Goal: Task Accomplishment & Management: Use online tool/utility

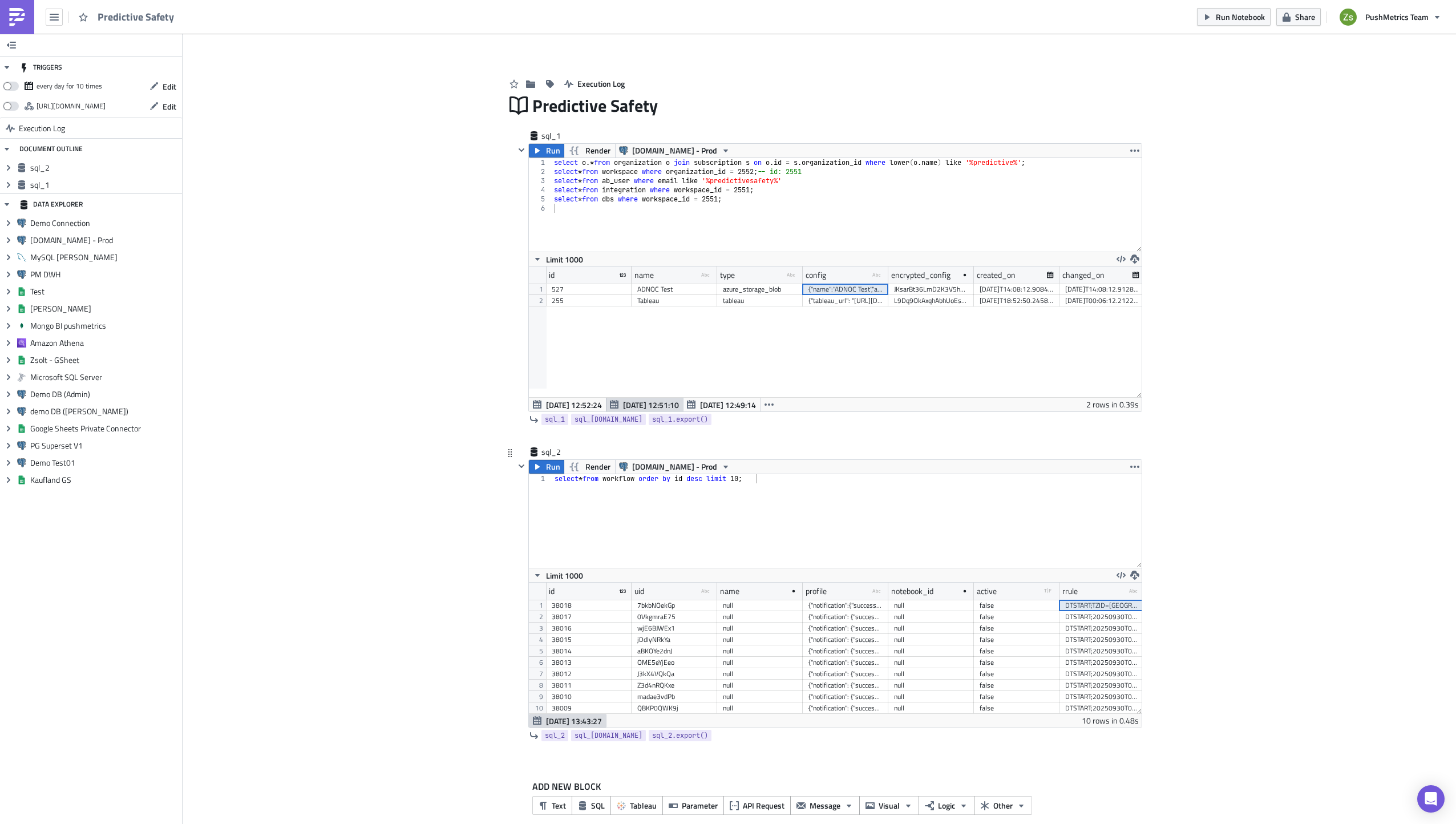
scroll to position [131, 613]
click at [16, 11] on img at bounding box center [17, 17] width 18 height 18
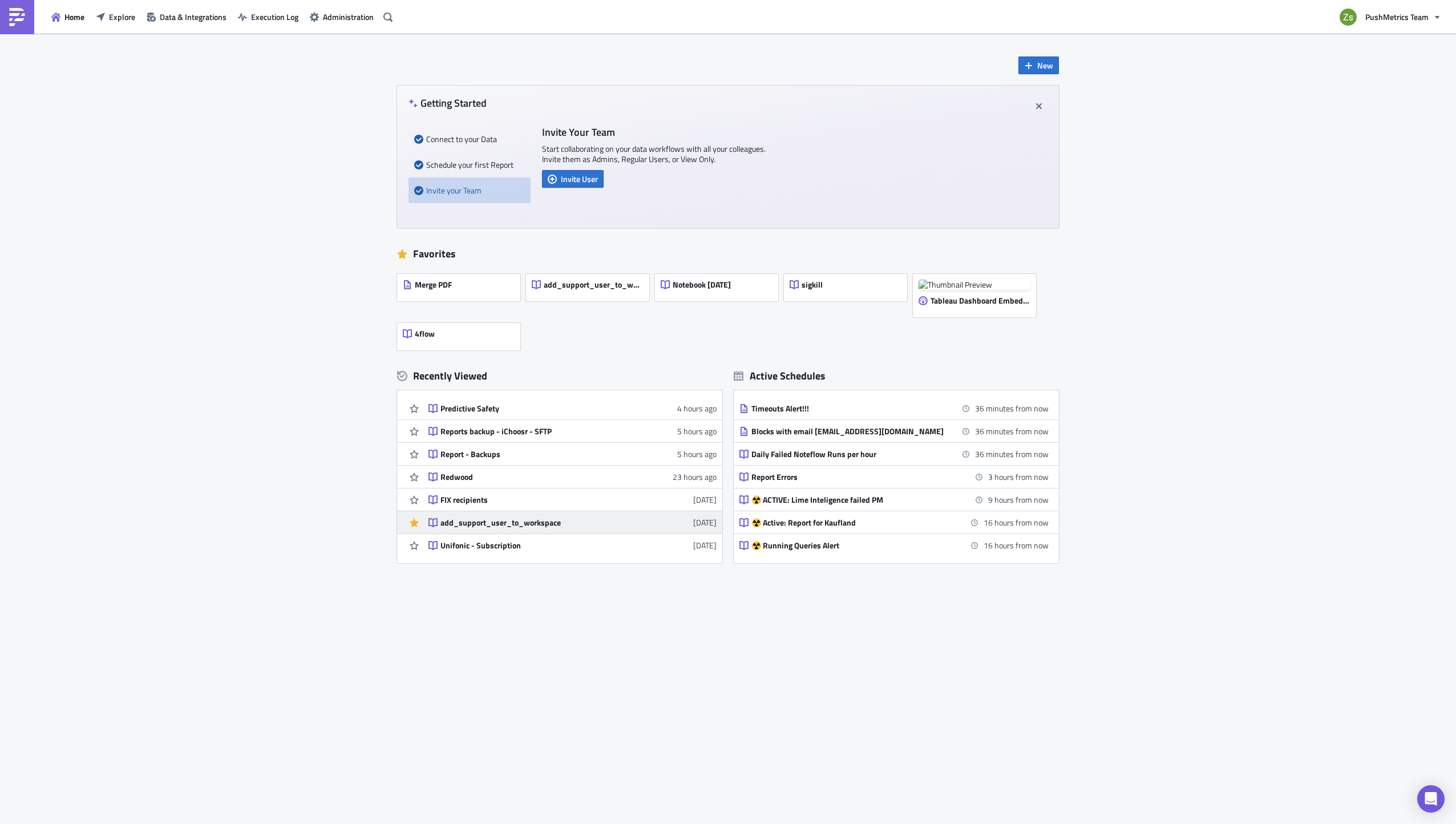
click at [491, 521] on div "add_support_user_to_workspace" at bounding box center [540, 523] width 200 height 10
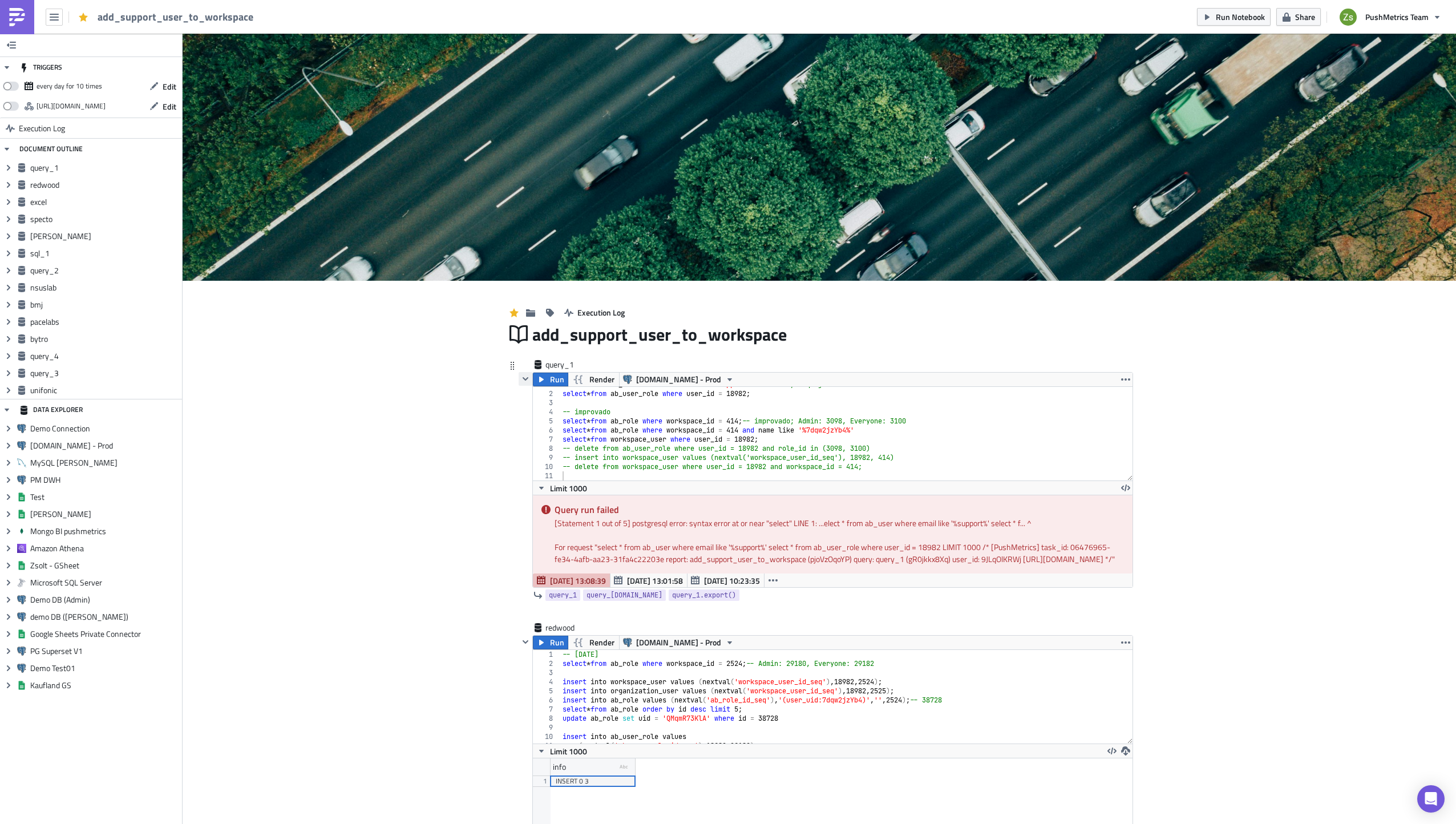
click at [524, 380] on icon "button" at bounding box center [525, 379] width 9 height 9
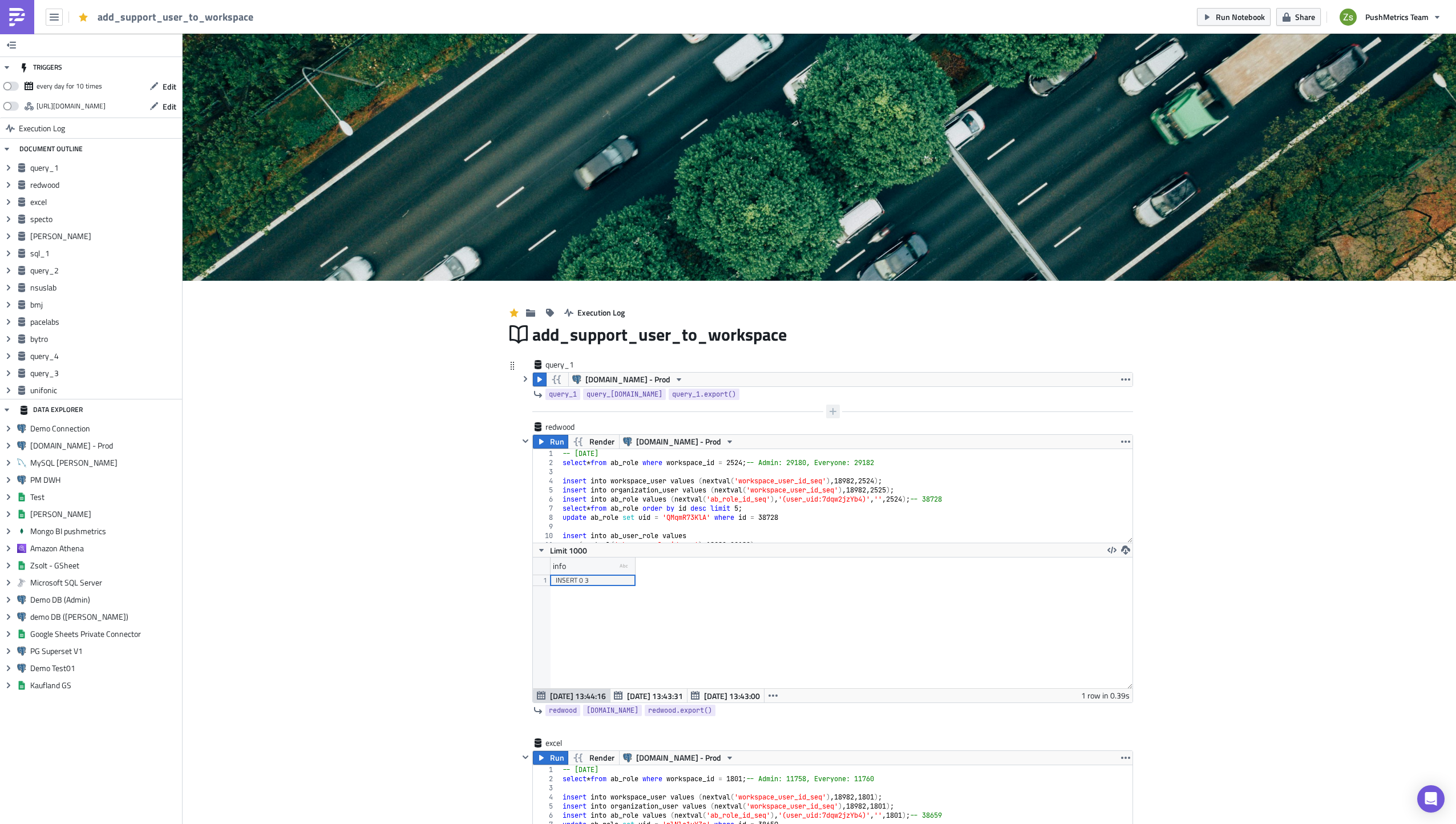
click at [829, 410] on icon "button" at bounding box center [833, 411] width 9 height 9
click at [793, 365] on div "SQL" at bounding box center [768, 359] width 76 height 11
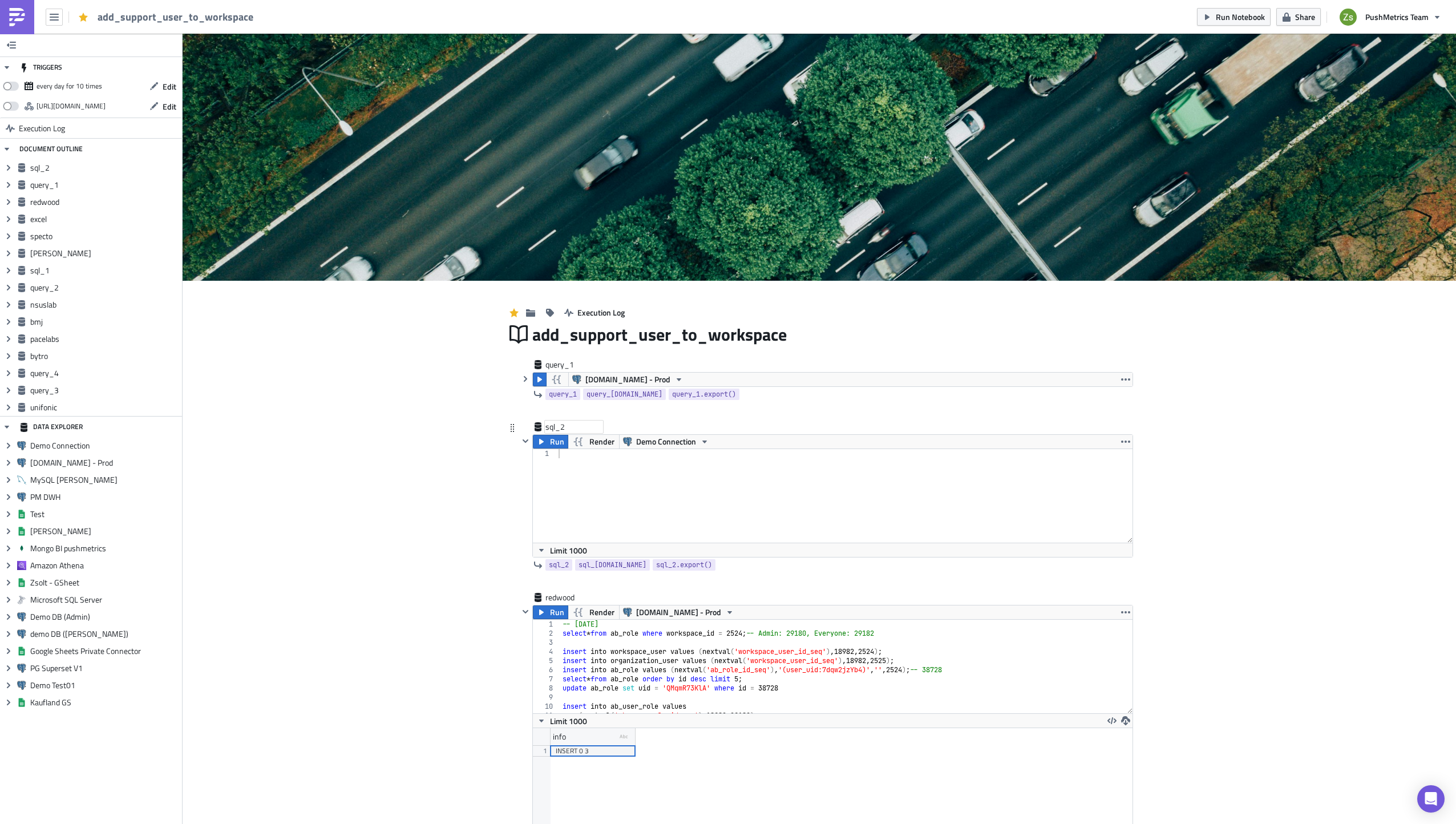
click at [563, 425] on div "sql_2" at bounding box center [573, 426] width 57 height 11
type input "predictive_safety"
click at [673, 433] on div "predictive_safety" at bounding box center [826, 428] width 615 height 13
click at [668, 443] on span "Demo Connection" at bounding box center [666, 442] width 60 height 14
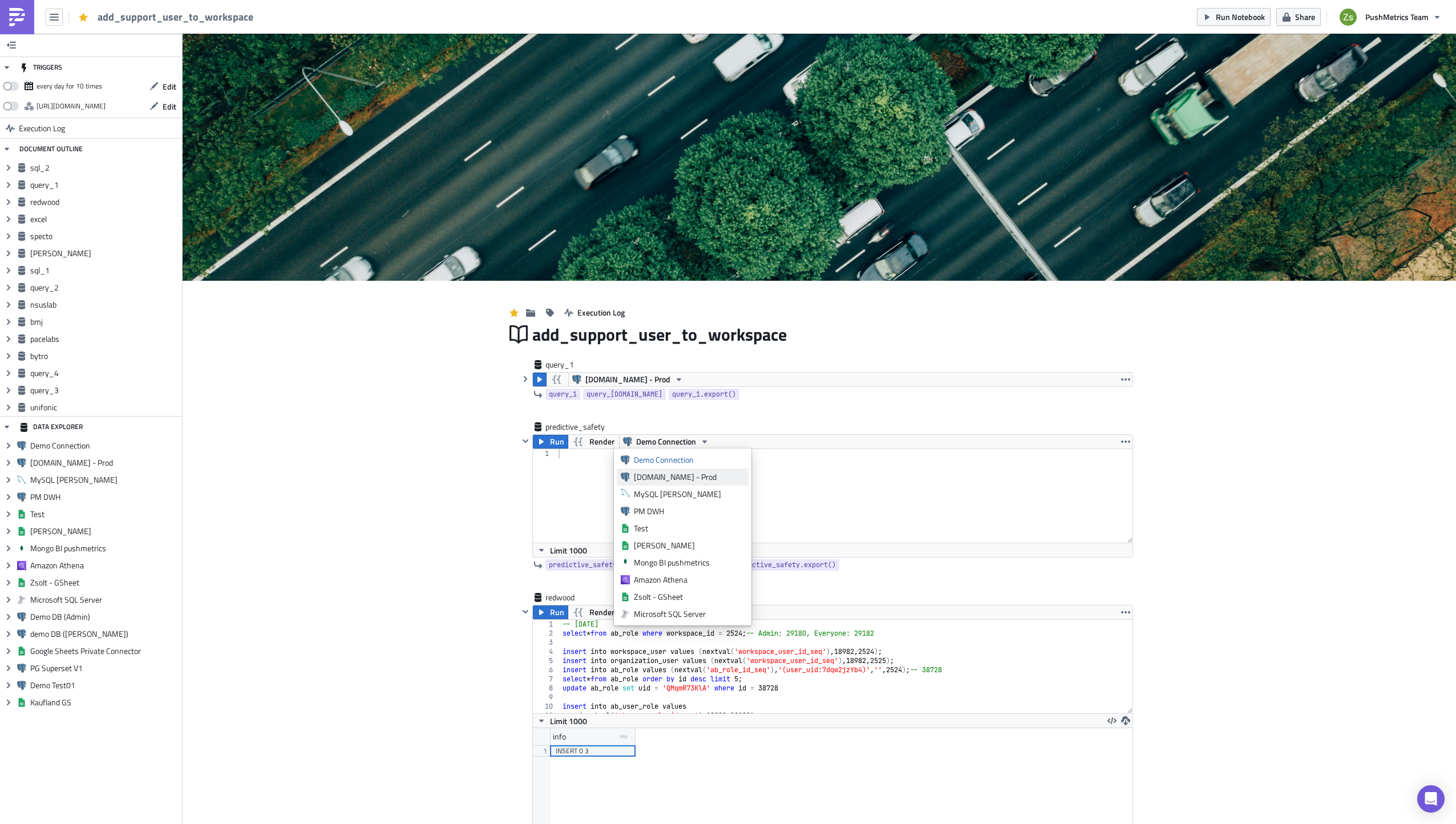
click at [682, 473] on div "[DOMAIN_NAME] - Prod" at bounding box center [690, 476] width 111 height 11
click at [697, 642] on div "-- [DATE] select * from ab_role where workspace_id = 2524 ; -- Admin: 29180, Ev…" at bounding box center [842, 675] width 564 height 112
type textarea "(nextval('ab_user_role_id_seq'), 18982, 38728);"
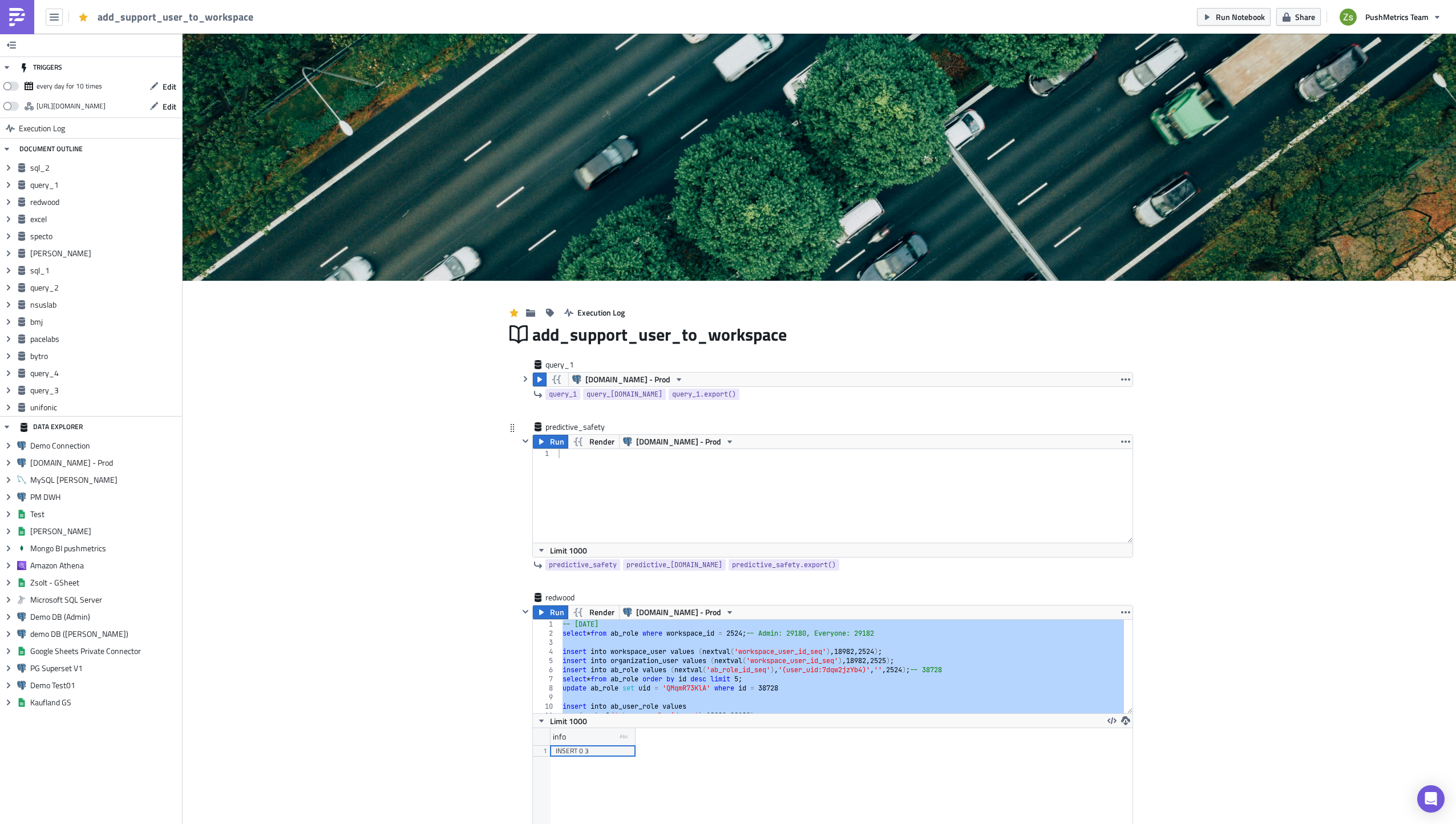
click at [681, 493] on div at bounding box center [845, 504] width 577 height 112
paste textarea "-- [DATE]"
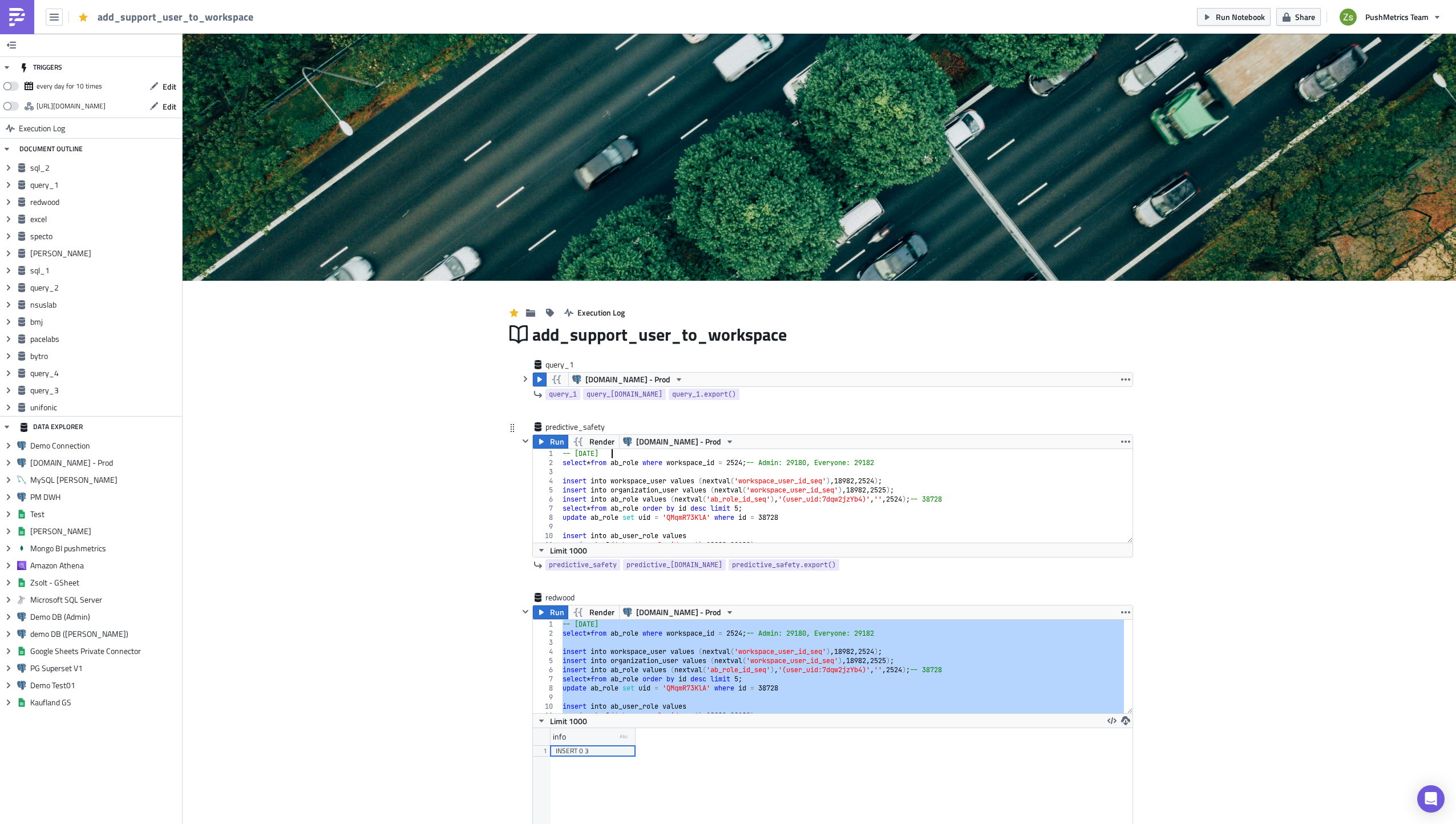
click at [607, 453] on div "-- [DATE] select * from ab_role where workspace_id = 2524 ; -- Admin: 29180, Ev…" at bounding box center [842, 504] width 564 height 112
click at [744, 465] on div "-- [DATE] select * from ab_role where workspace_id = 2524 ; -- Admin: 29180, Ev…" at bounding box center [842, 504] width 564 height 112
paste textarea "51"
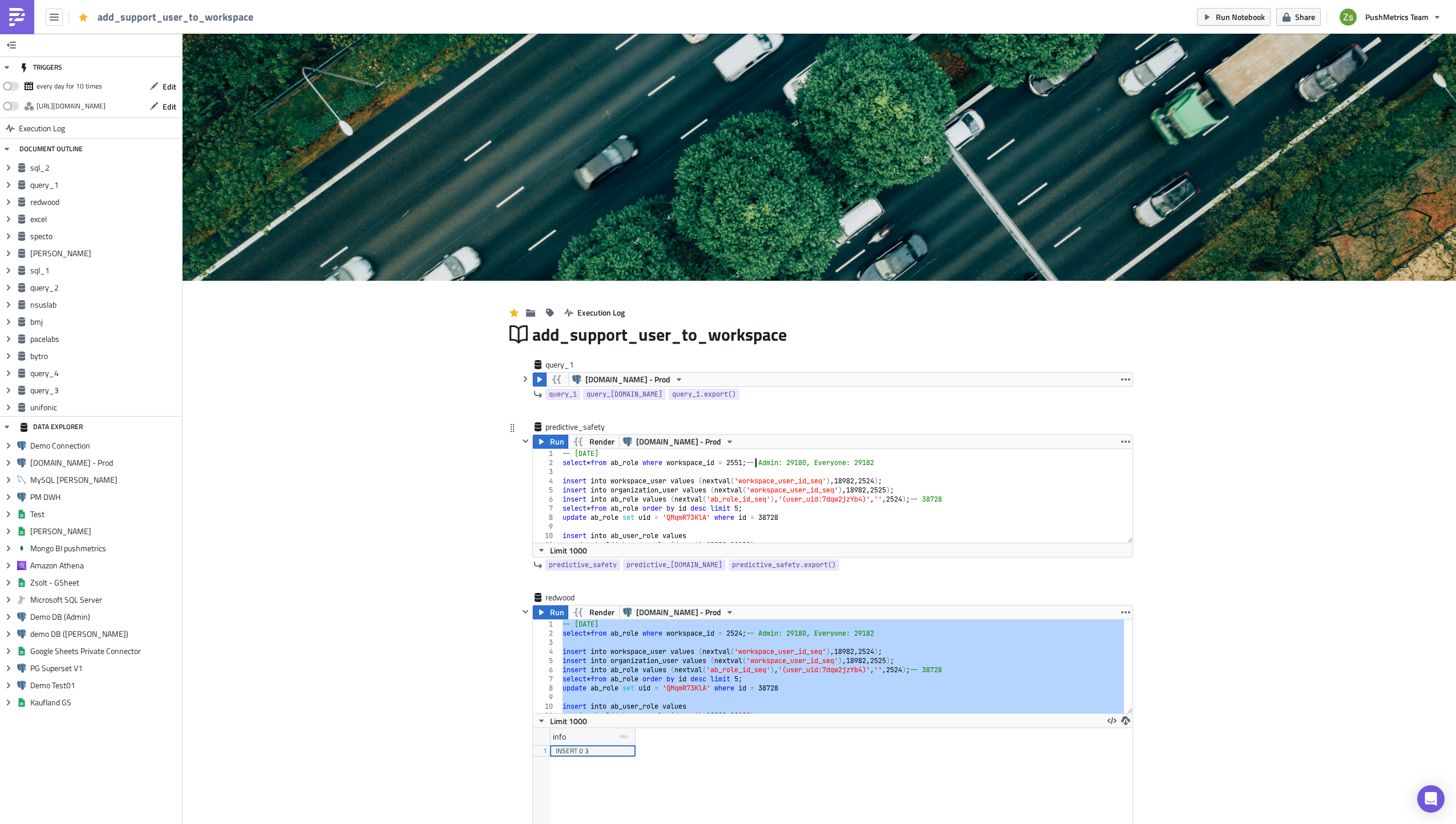
click at [700, 459] on div "-- [DATE] select * from ab_role where workspace_id = 2551 ; -- Admin: 29180, Ev…" at bounding box center [842, 504] width 564 height 112
click at [554, 442] on span "Run" at bounding box center [556, 442] width 14 height 14
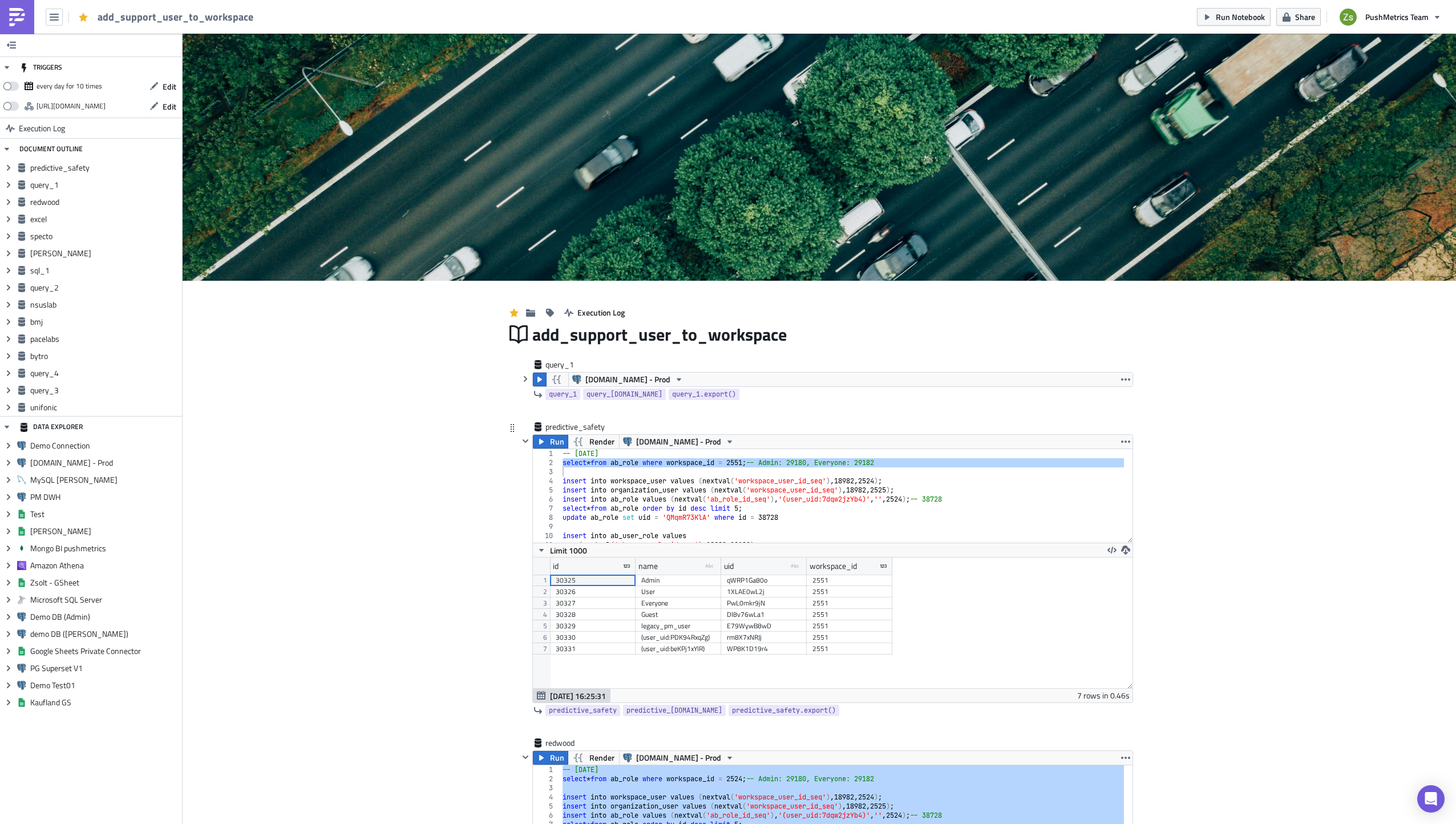
scroll to position [131, 599]
click at [753, 578] on div "qWRP1Ga80o" at bounding box center [764, 580] width 74 height 11
click at [593, 578] on div "30325" at bounding box center [593, 580] width 74 height 11
click at [820, 465] on div "-- [DATE] select * from ab_role where workspace_id = 2551 ; -- Admin: 29180, Ev…" at bounding box center [842, 496] width 564 height 93
click at [820, 465] on div "-- [DATE] select * from ab_role where workspace_id = 2551 ; -- Admin: 29180, Ev…" at bounding box center [842, 504] width 564 height 112
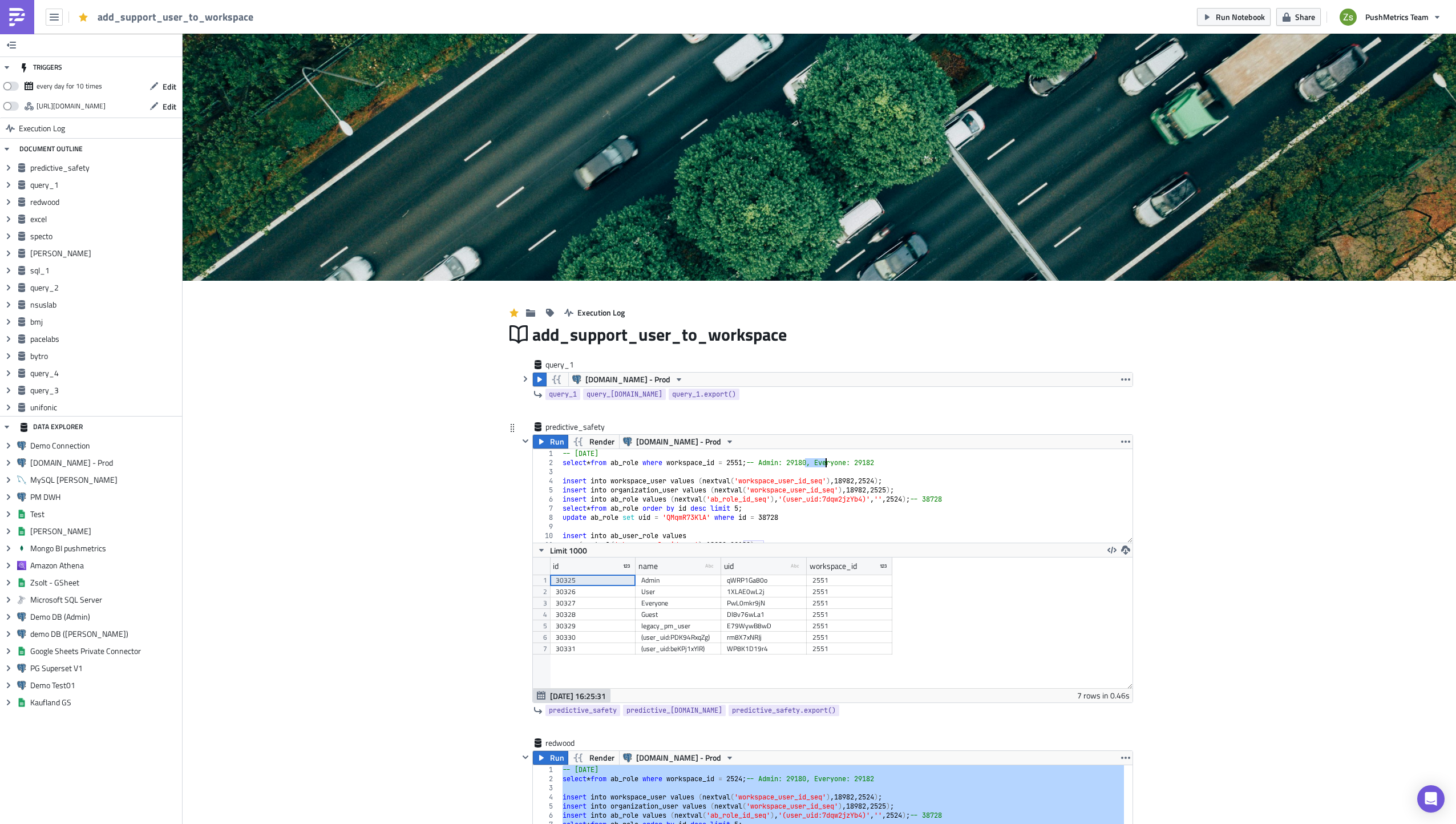
paste textarea "30325"
click at [590, 605] on div "30327" at bounding box center [593, 602] width 74 height 11
click at [877, 464] on div "-- [DATE] select * from ab_role where workspace_id = 2551 ; -- Admin: 30325, Ev…" at bounding box center [842, 504] width 564 height 112
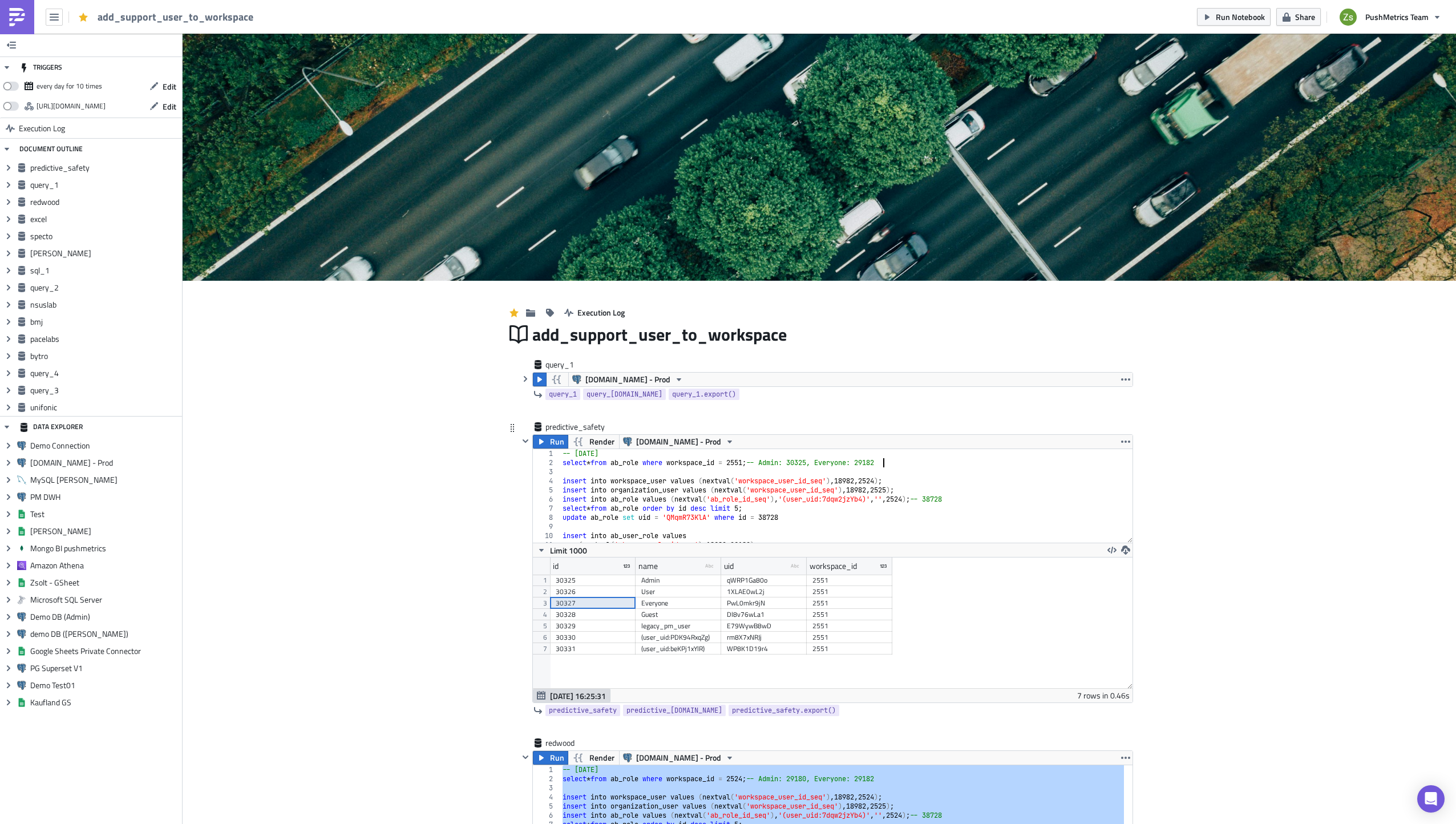
paste textarea "30327"
click at [640, 482] on div "-- [DATE] select * from ab_role where workspace_id = 2551 ; -- Admin: 30325, Ev…" at bounding box center [842, 504] width 564 height 112
click at [750, 462] on div "-- [DATE] select * from ab_role where workspace_id = 2551 ; -- Admin: 30325, Ev…" at bounding box center [842, 504] width 564 height 112
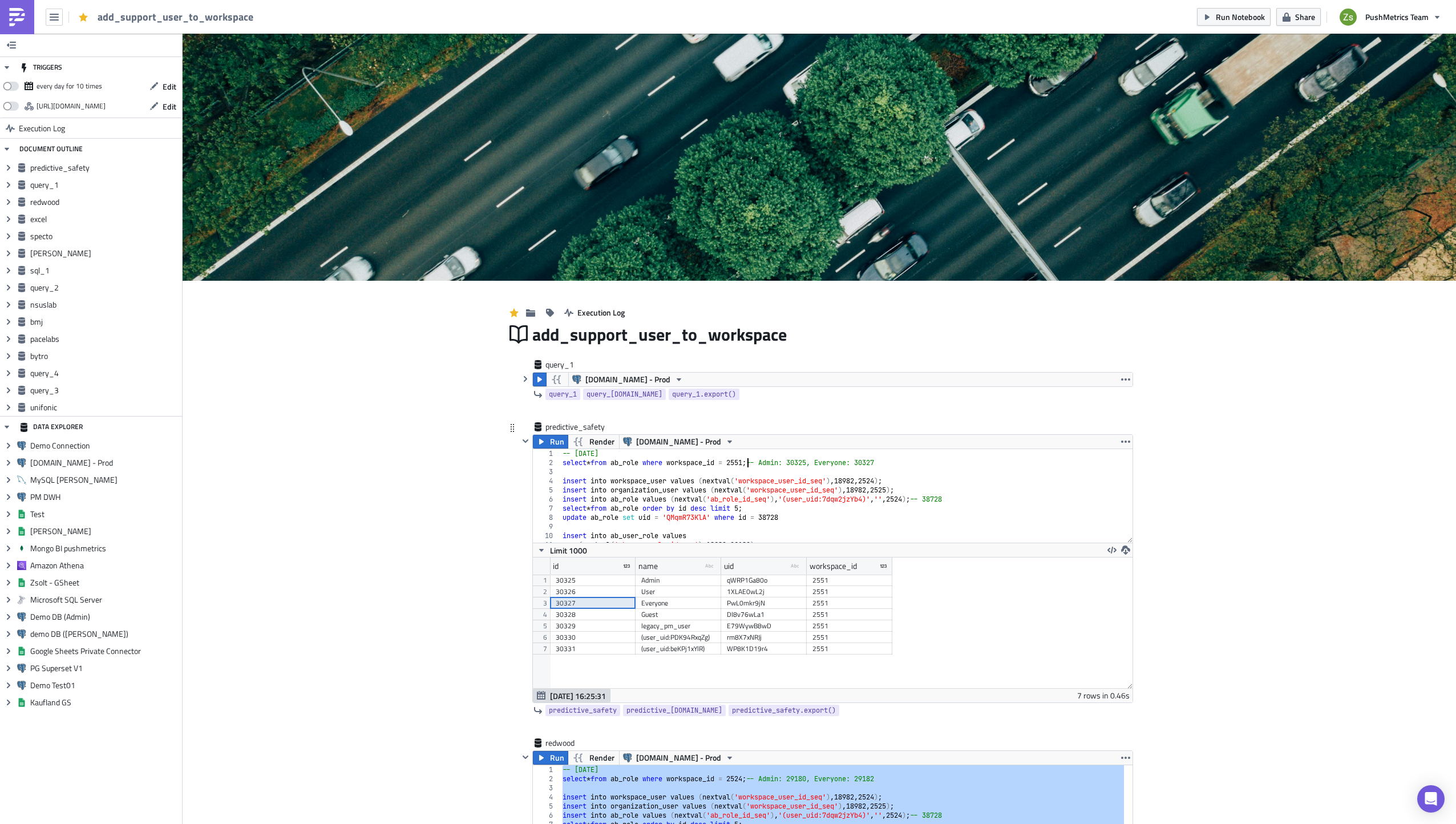
click at [744, 462] on div "-- [DATE] select * from ab_role where workspace_id = 2551 ; -- Admin: 30325, Ev…" at bounding box center [842, 504] width 564 height 112
click at [874, 479] on div "-- [DATE] select * from ab_role where workspace_id = 2551 ; -- Admin: 30325, Ev…" at bounding box center [842, 504] width 564 height 112
paste textarea "51"
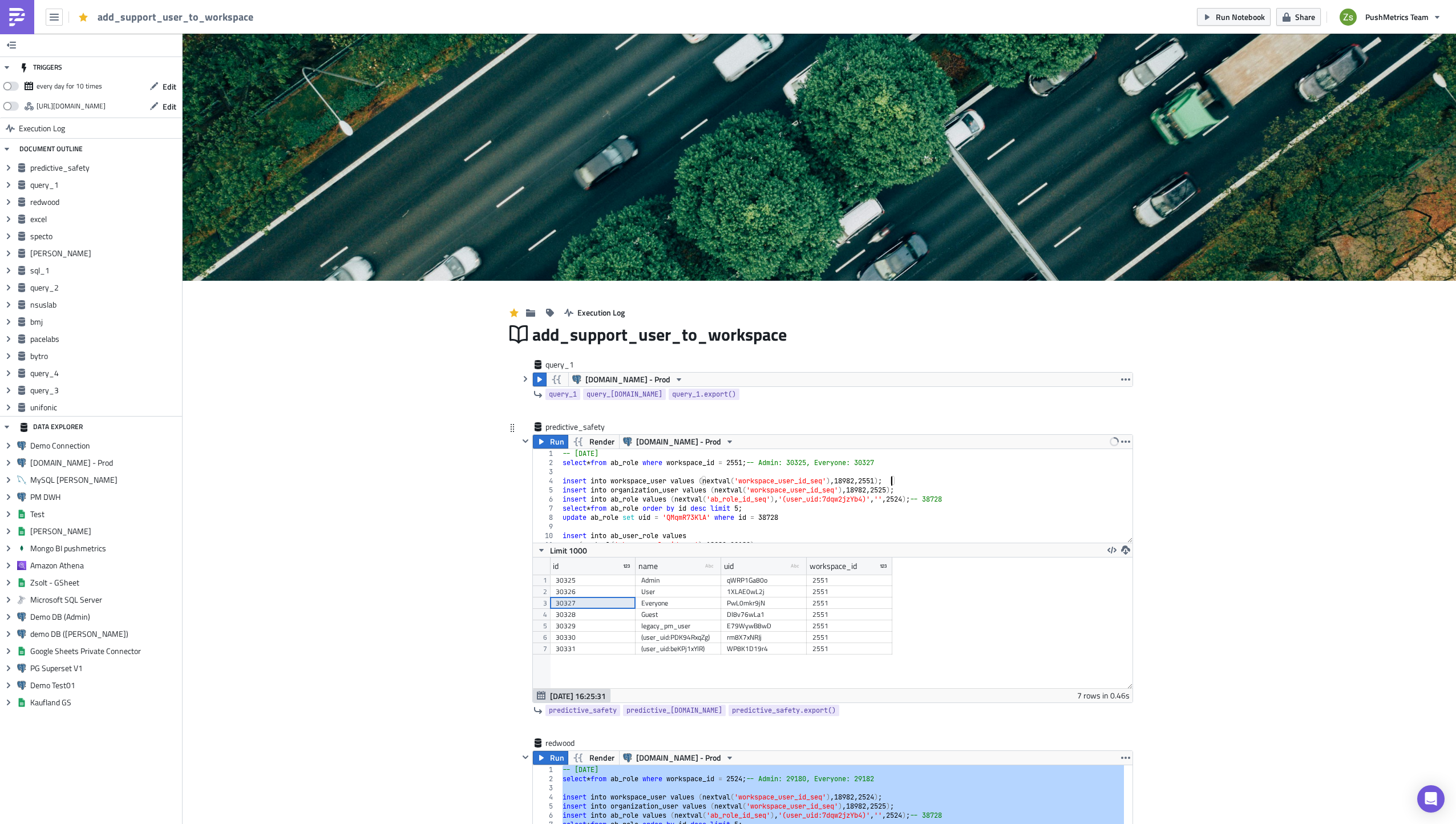
click at [911, 499] on div "-- [DATE] select * from ab_role where workspace_id = 2551 ; -- Admin: 30325, Ev…" at bounding box center [842, 504] width 564 height 112
paste textarea "51"
click at [888, 490] on div "-- [DATE] select * from ab_role where workspace_id = 2551 ; -- Admin: 30325, Ev…" at bounding box center [842, 504] width 564 height 112
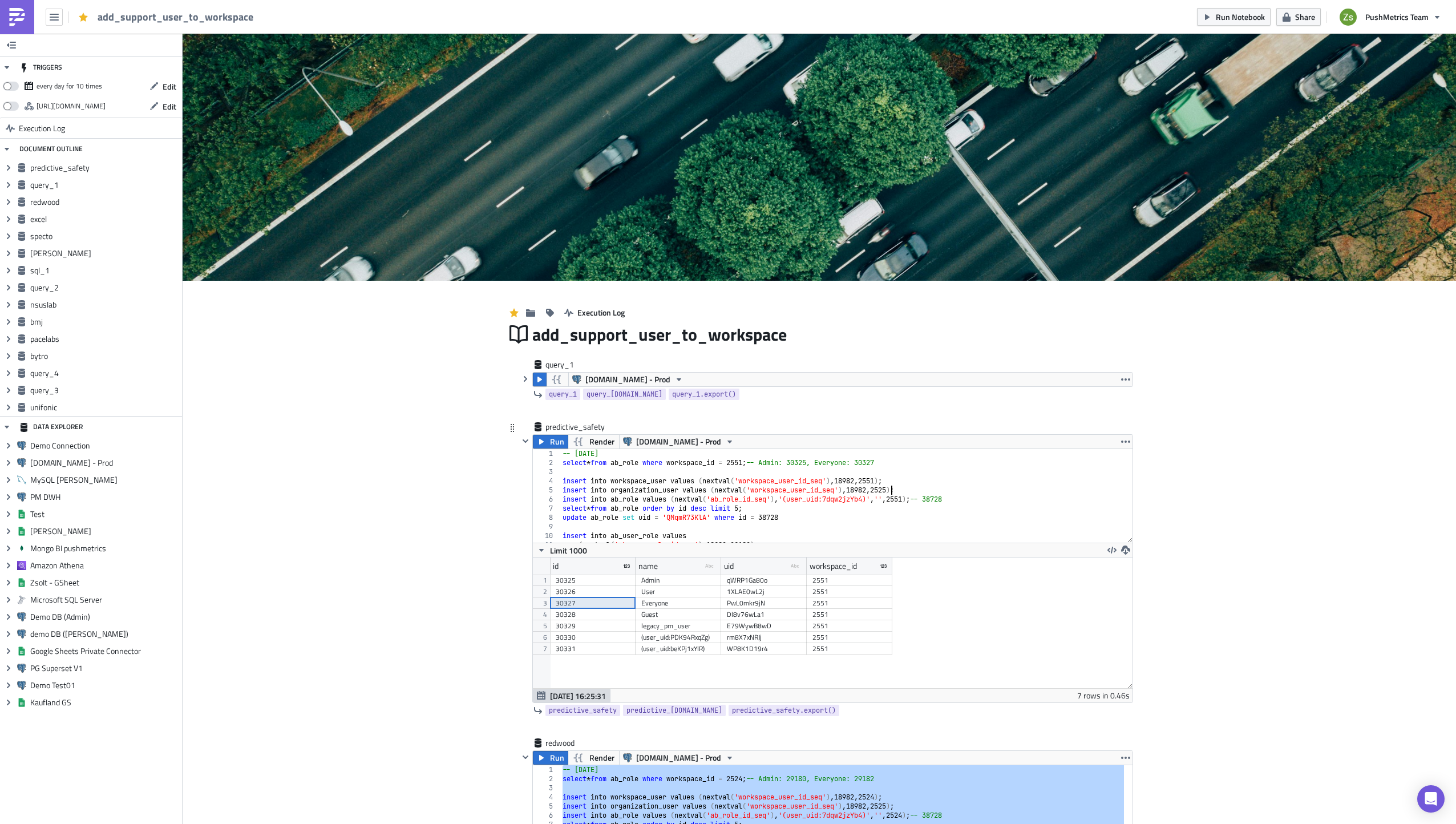
paste textarea "52"
click at [867, 479] on div "-- [DATE] select * from ab_role where workspace_id = 2551 ; -- Admin: 30325, Ev…" at bounding box center [842, 504] width 564 height 112
click at [557, 439] on span "Run" at bounding box center [556, 442] width 14 height 14
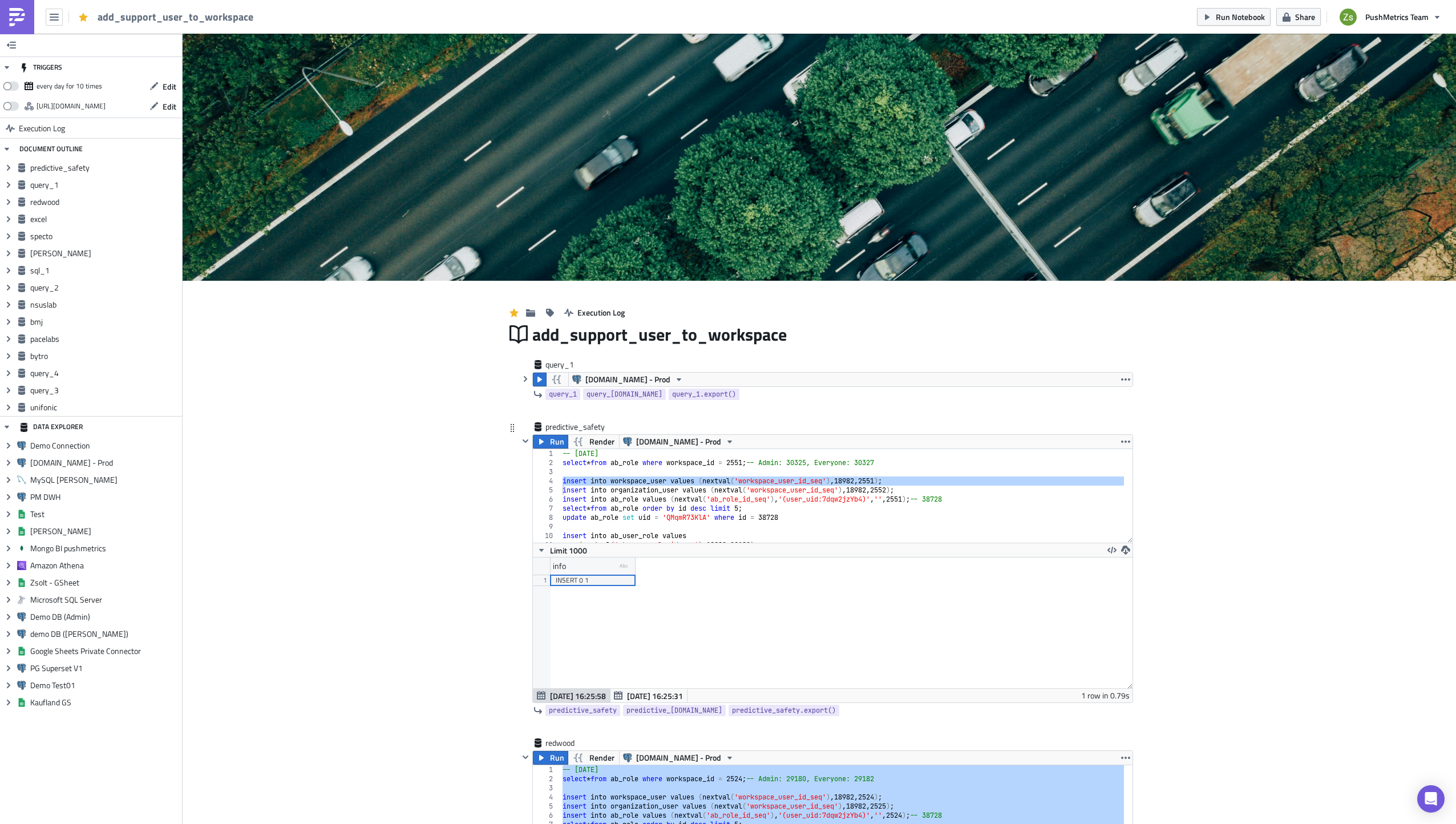
click at [644, 490] on div "-- [DATE] select * from ab_role where workspace_id = 2551 ; -- Admin: 30325, Ev…" at bounding box center [842, 504] width 564 height 112
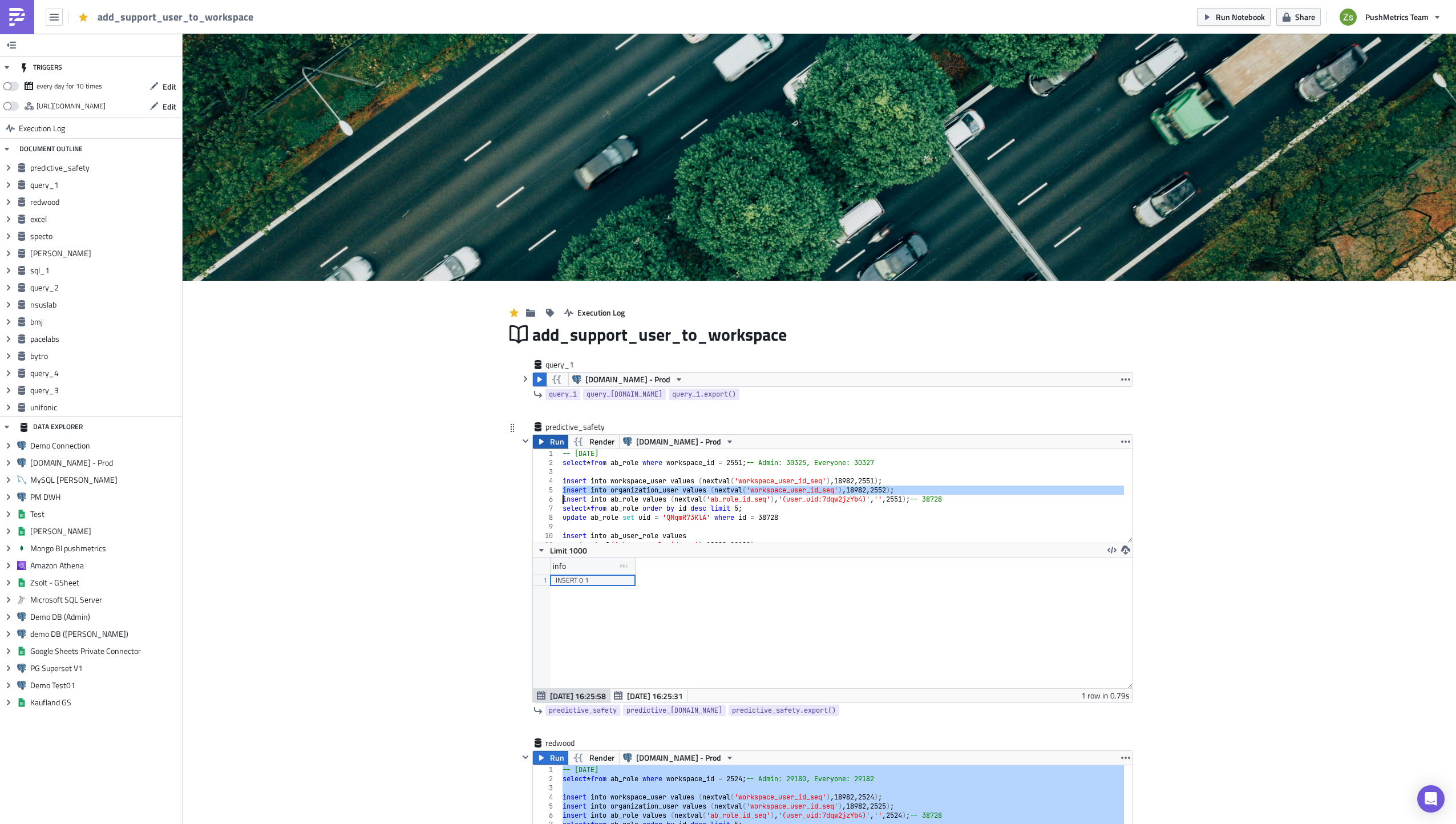
click at [550, 442] on span "Run" at bounding box center [556, 442] width 14 height 14
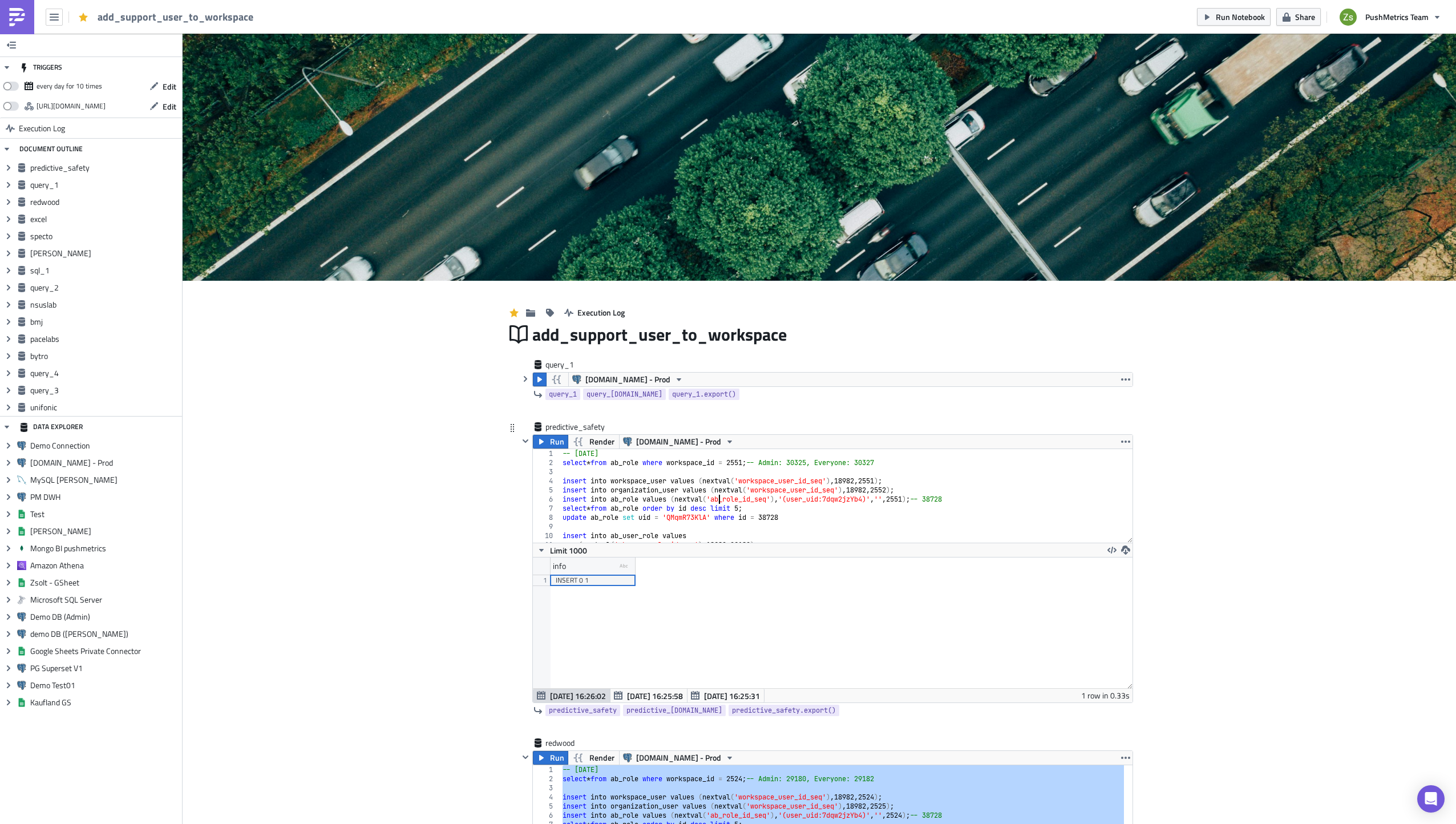
click at [713, 499] on div "-- [DATE] select * from ab_role where workspace_id = 2551 ; -- Admin: 30325, Ev…" at bounding box center [842, 504] width 564 height 112
click at [555, 438] on span "Run" at bounding box center [556, 442] width 14 height 14
click at [692, 507] on div "-- [DATE] select * from ab_role where workspace_id = 2551 ; -- Admin: 30325, Ev…" at bounding box center [842, 504] width 564 height 112
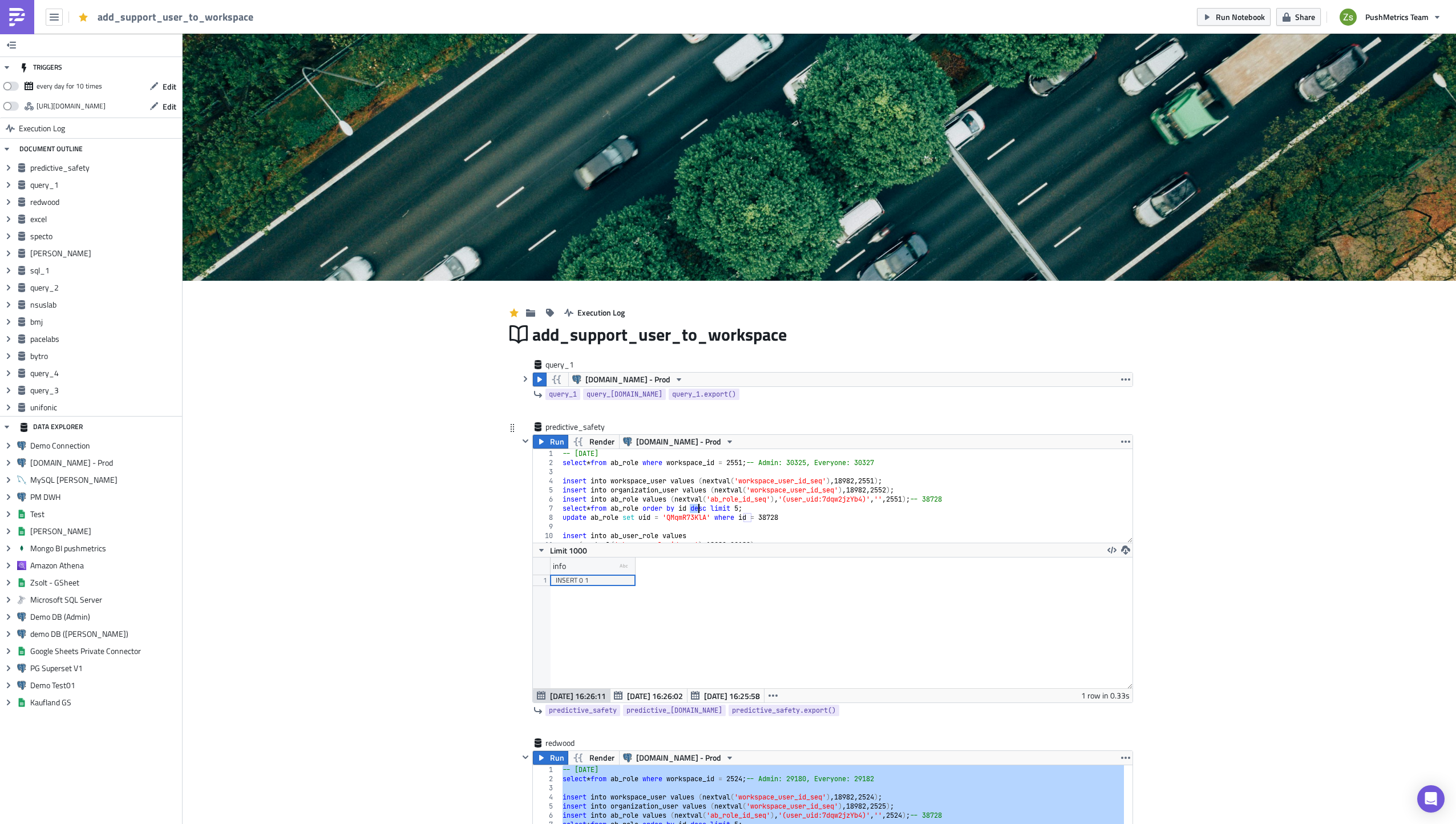
click at [692, 507] on div "-- [DATE] select * from ab_role where workspace_id = 2551 ; -- Admin: 30325, Ev…" at bounding box center [842, 504] width 564 height 112
click at [550, 444] on span "Run" at bounding box center [556, 442] width 14 height 14
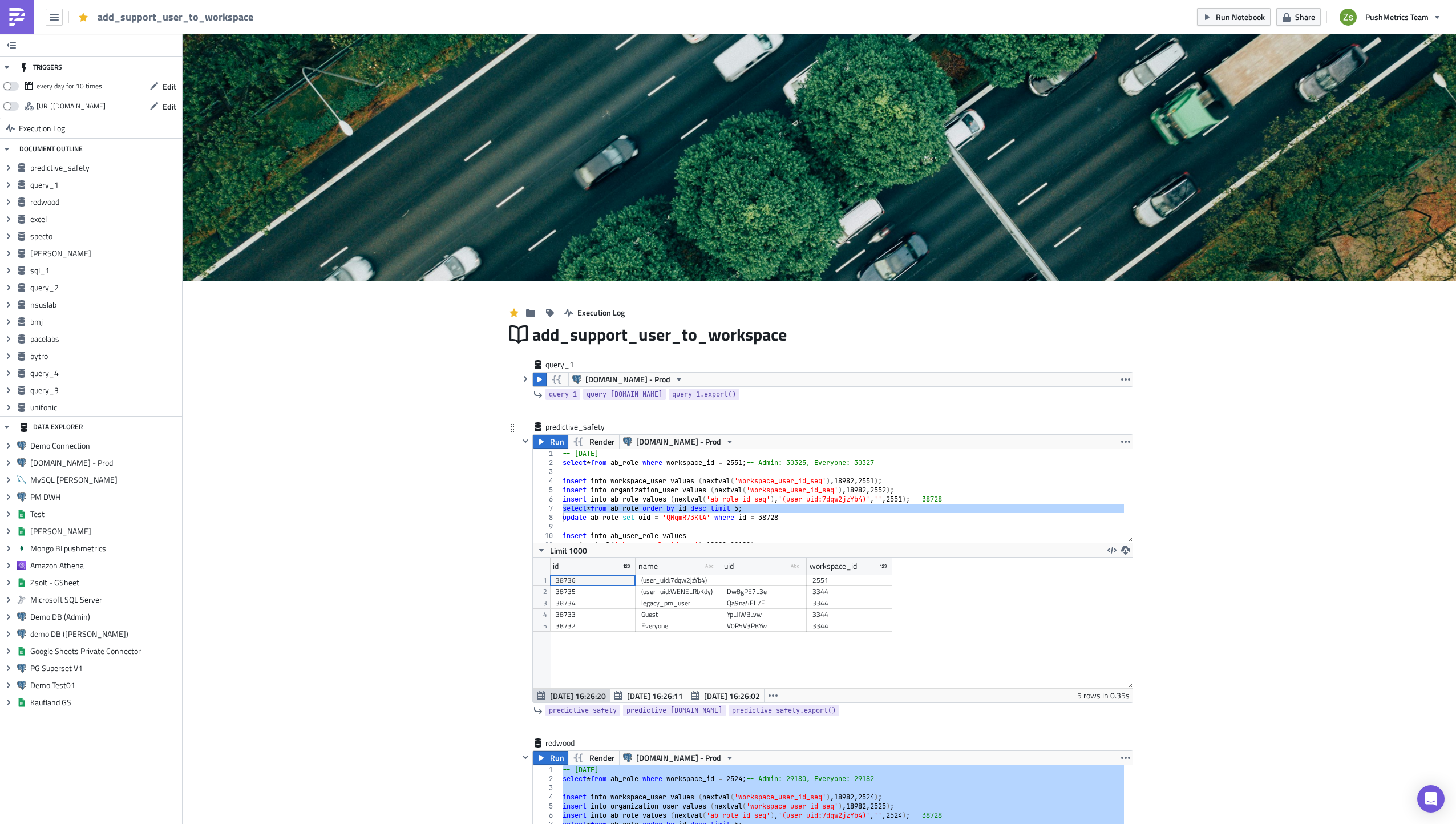
click at [625, 581] on div "38736" at bounding box center [593, 580] width 74 height 11
click at [778, 516] on div "-- [DATE] select * from ab_role where workspace_id = 2551 ; -- Admin: 30325, Ev…" at bounding box center [842, 504] width 564 height 112
paste textarea "36"
click at [605, 580] on div "38736" at bounding box center [593, 580] width 74 height 11
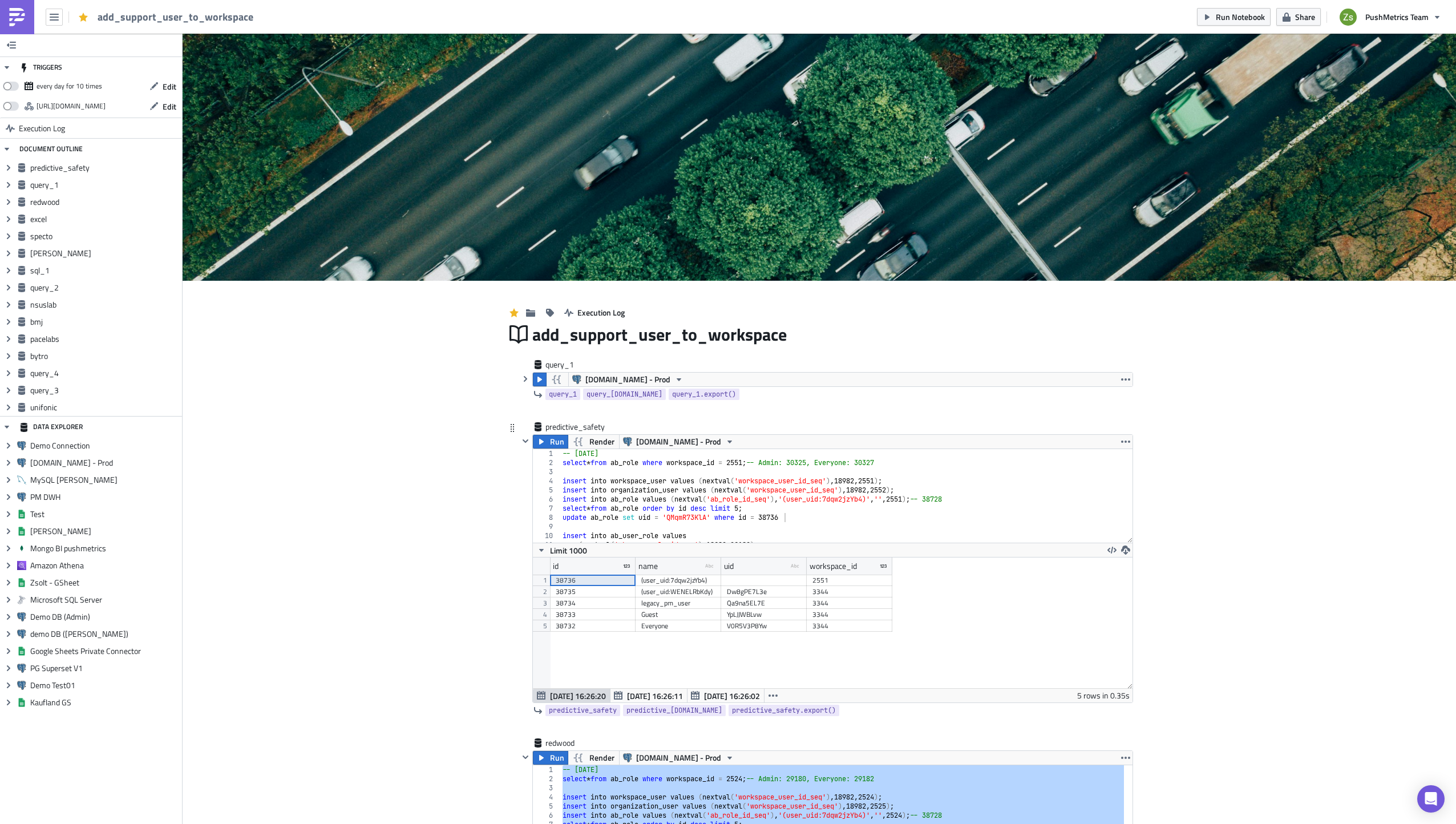
click at [692, 519] on div "-- [DATE] select * from ab_role where workspace_id = 2551 ; -- Admin: 30325, Ev…" at bounding box center [842, 504] width 564 height 112
paste textarea "xyYpXbJYmJ"
click at [545, 439] on button "Run" at bounding box center [550, 442] width 36 height 14
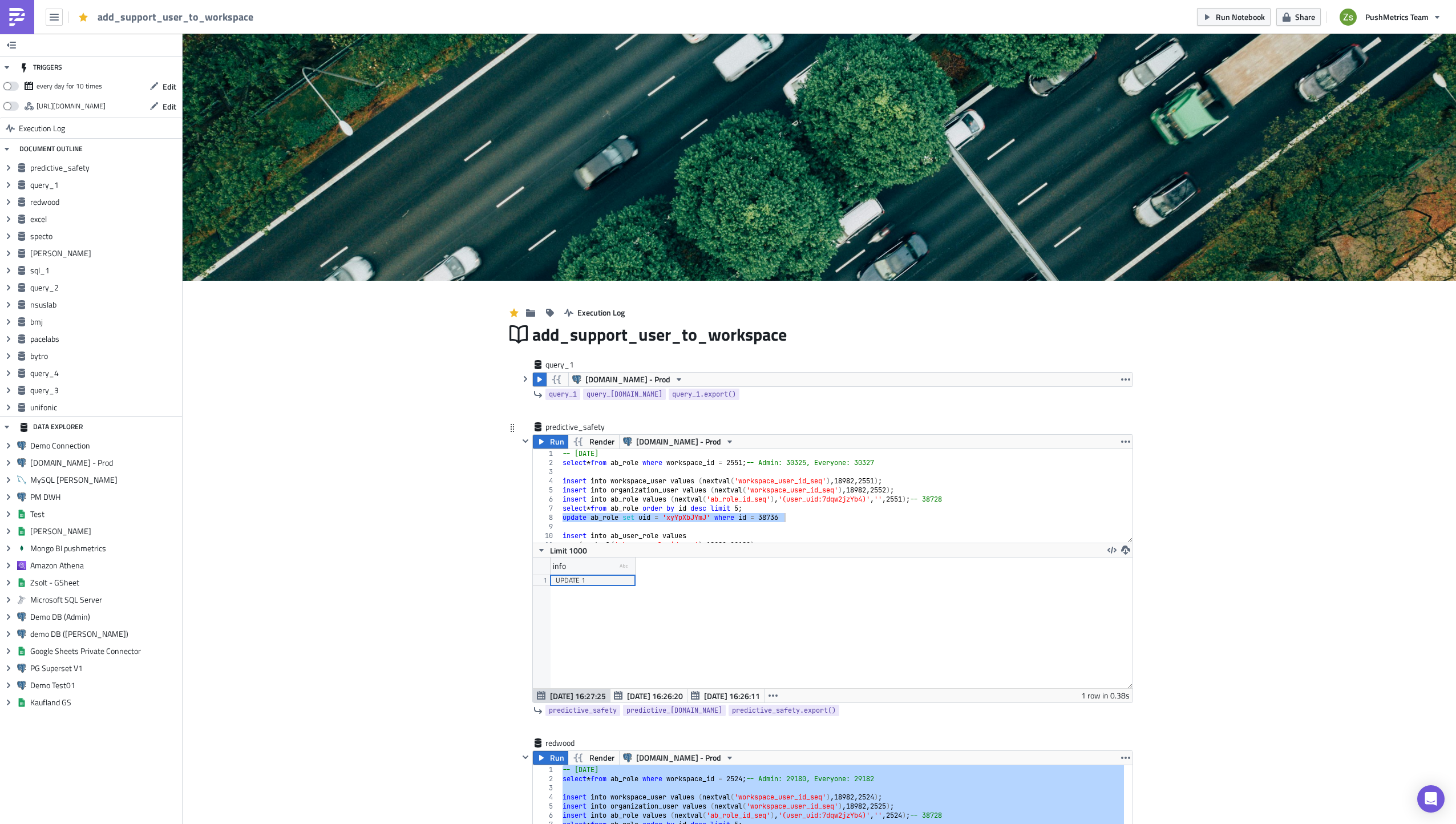
scroll to position [0, 0]
click at [819, 461] on div "-- [DATE] select * from ab_role where workspace_id = 2551 ; -- Admin: 30325, Ev…" at bounding box center [842, 504] width 564 height 112
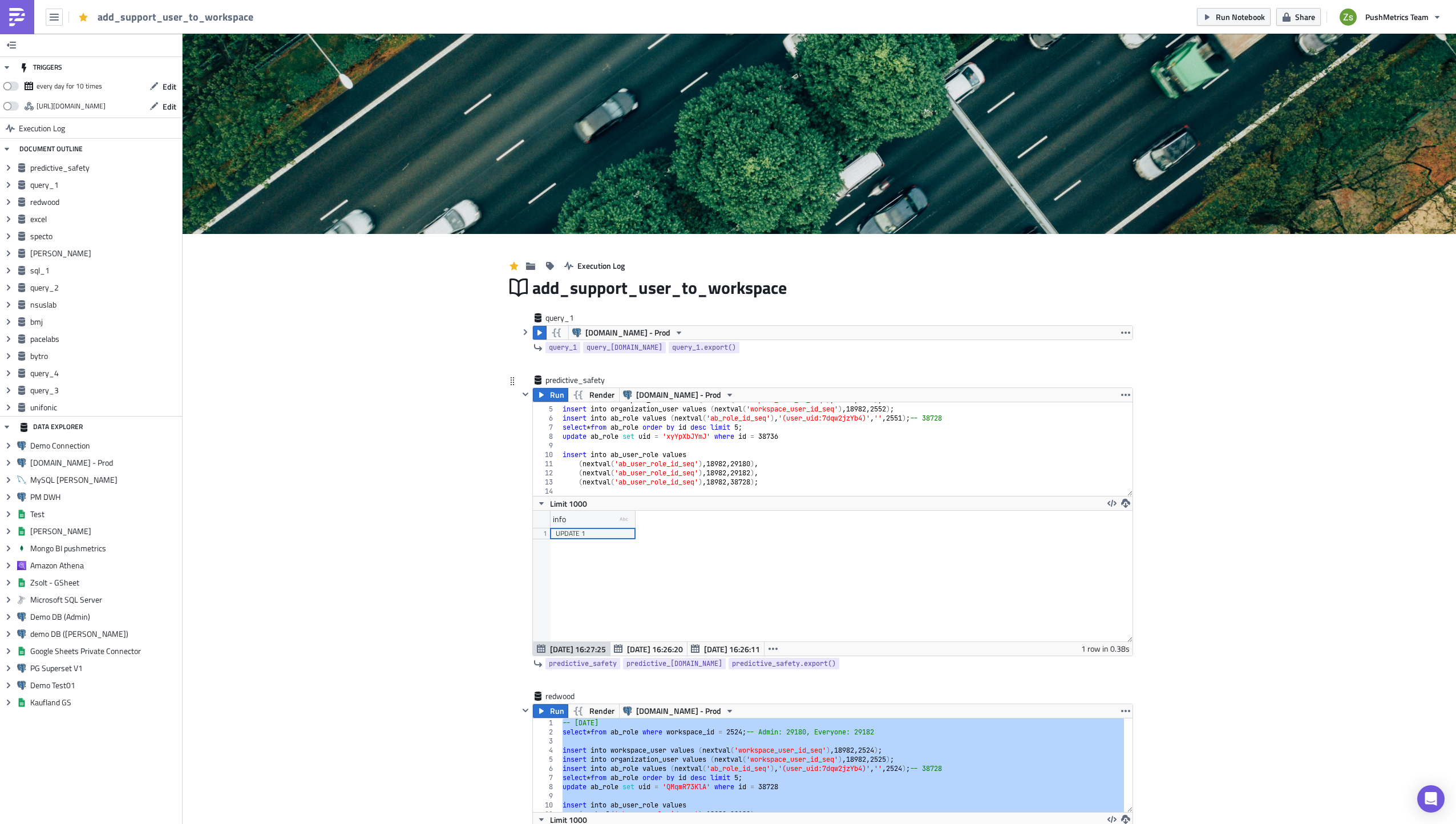
scroll to position [57, 0]
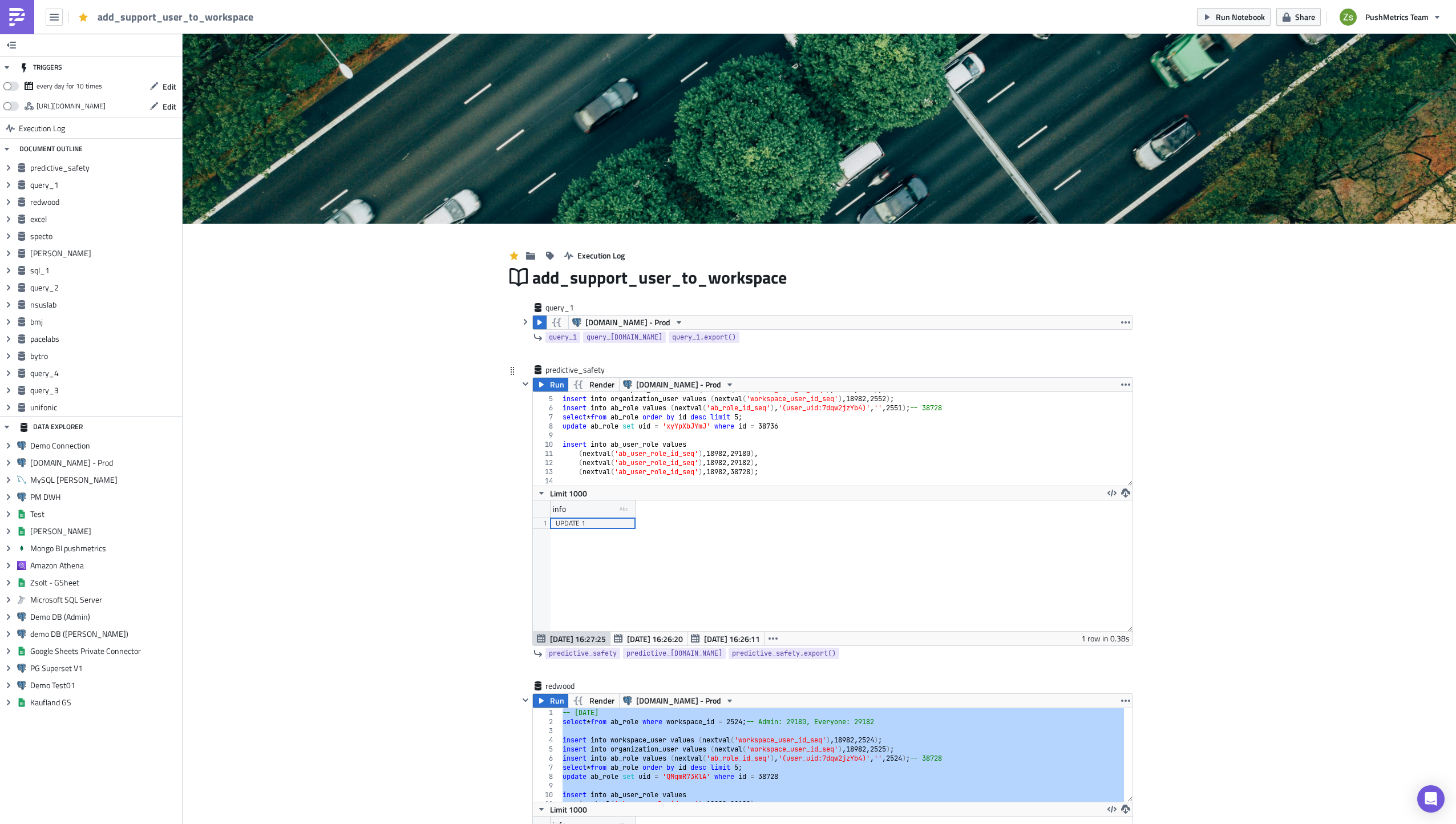
click at [752, 455] on div "insert into workspace_user values ( nextval ( 'workspace_user_id_seq' ) , 18982…" at bounding box center [842, 441] width 564 height 112
paste textarea "30325"
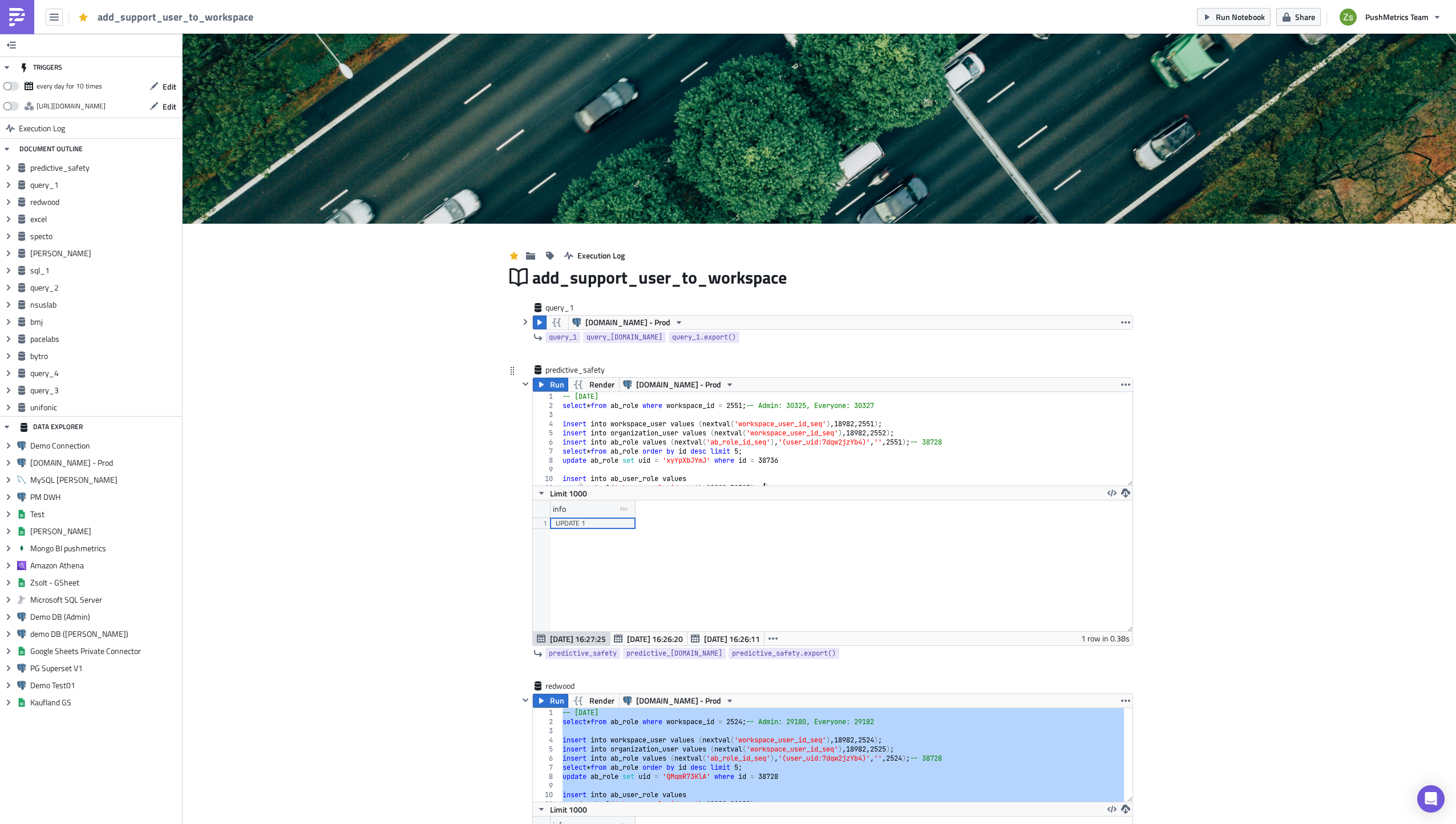
scroll to position [0, 0]
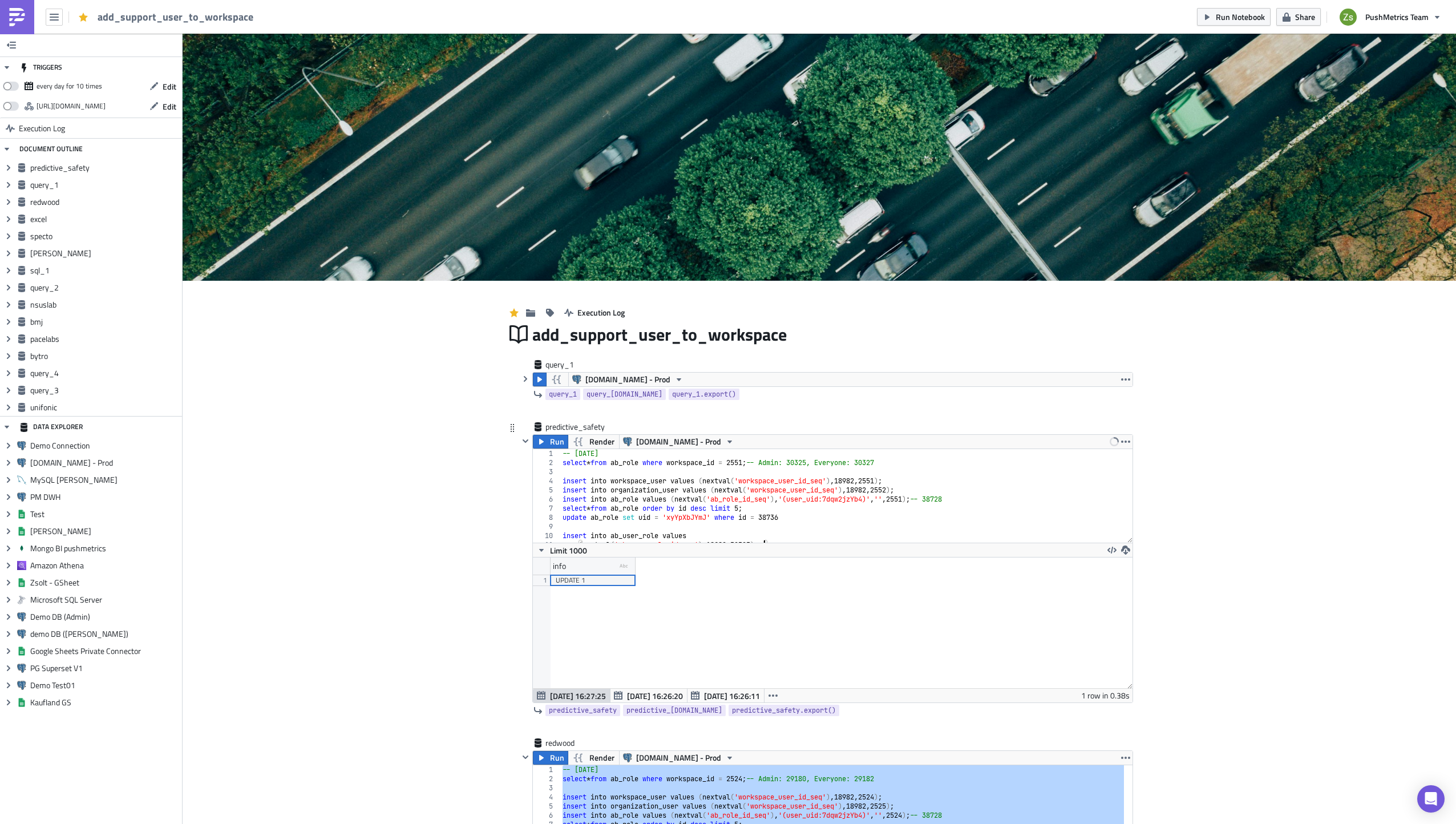
click at [879, 462] on div "-- [DATE] select * from ab_role where workspace_id = 2551 ; -- Admin: 30325, Ev…" at bounding box center [842, 504] width 564 height 112
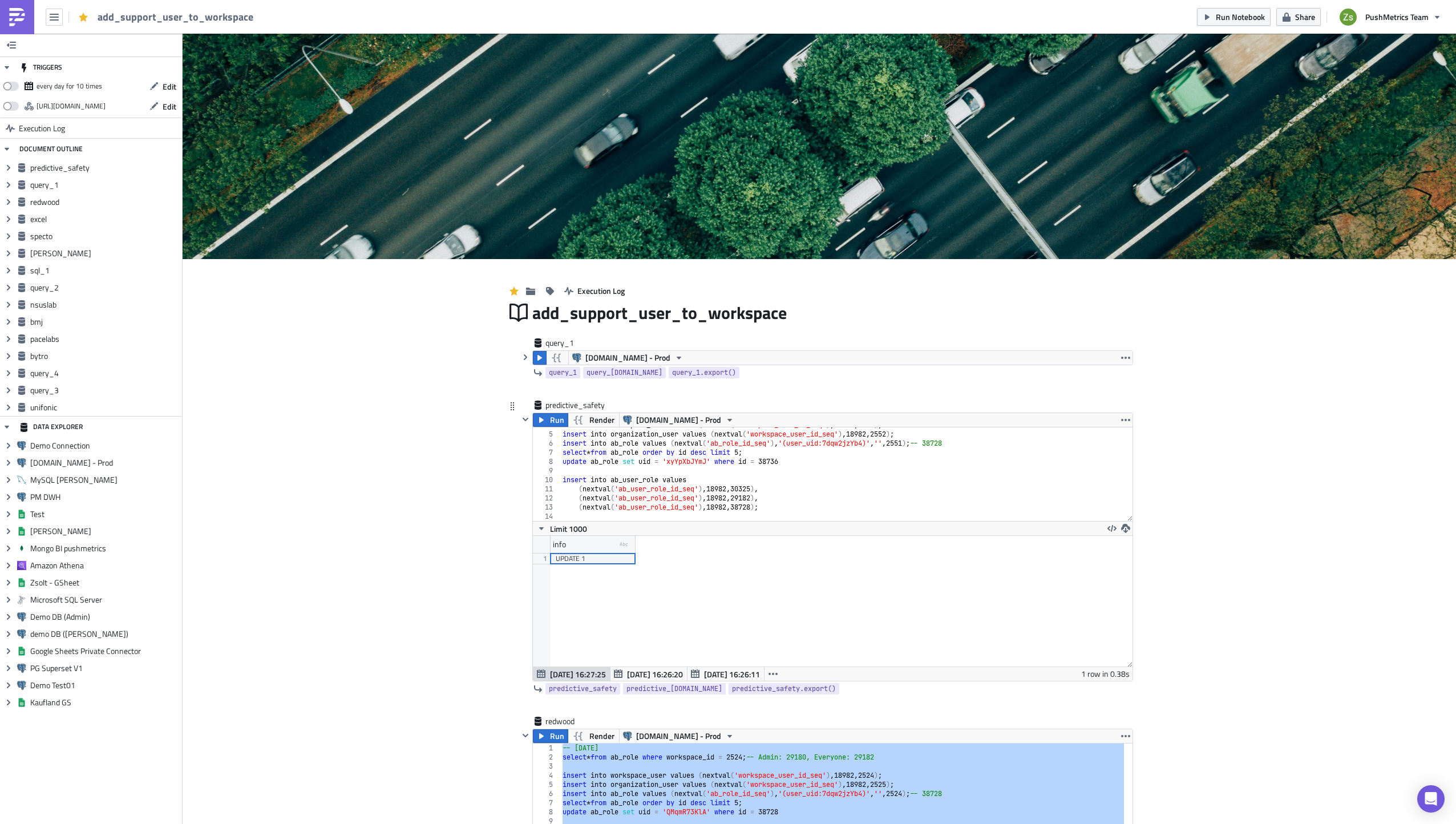
scroll to position [57, 0]
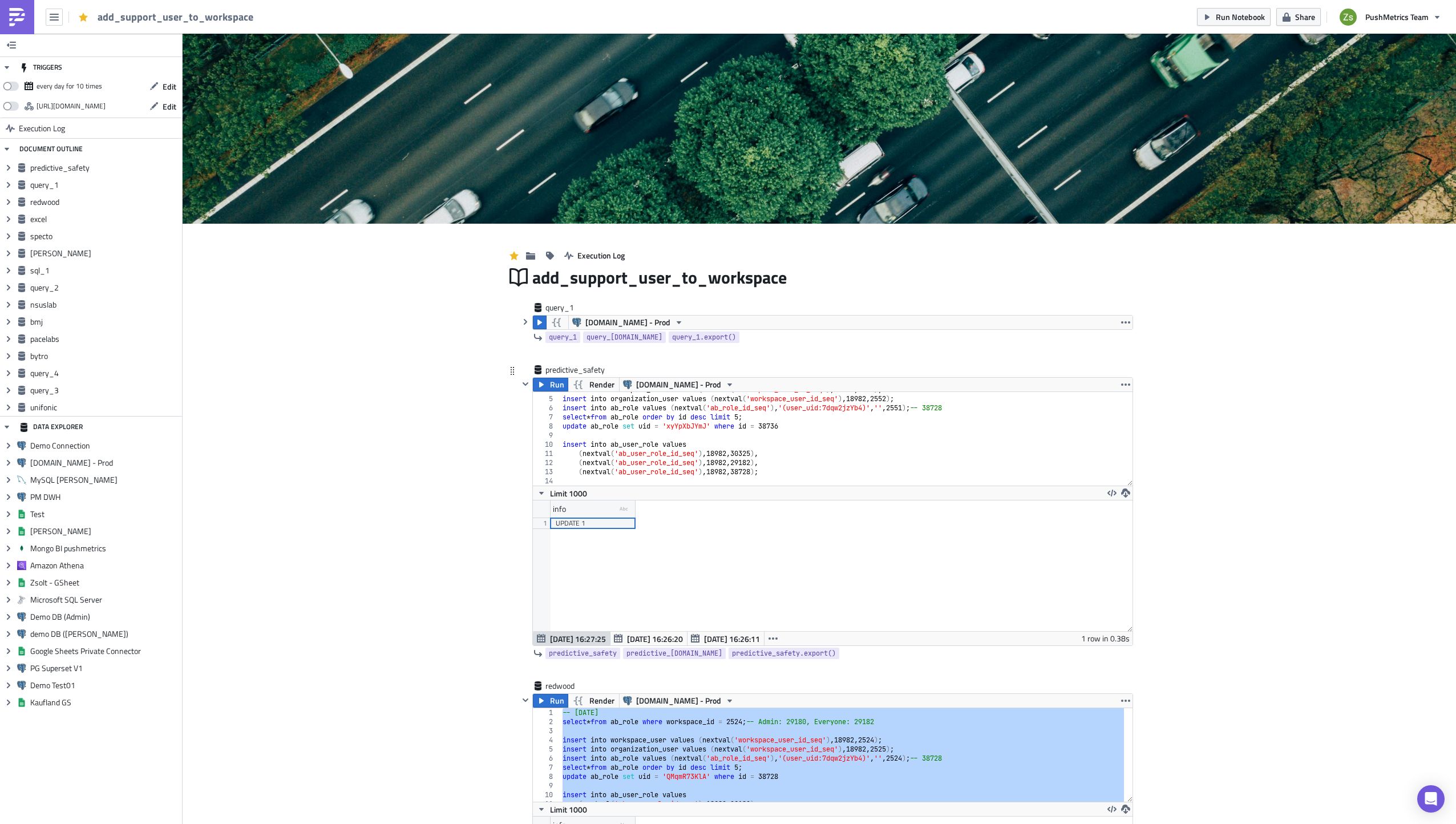
click at [755, 465] on div "insert into workspace_user values ( nextval ( 'workspace_user_id_seq' ) , 18982…" at bounding box center [842, 441] width 564 height 112
paste textarea "30327"
click at [774, 430] on div "insert into workspace_user values ( nextval ( 'workspace_user_id_seq' ) , 18982…" at bounding box center [842, 441] width 564 height 112
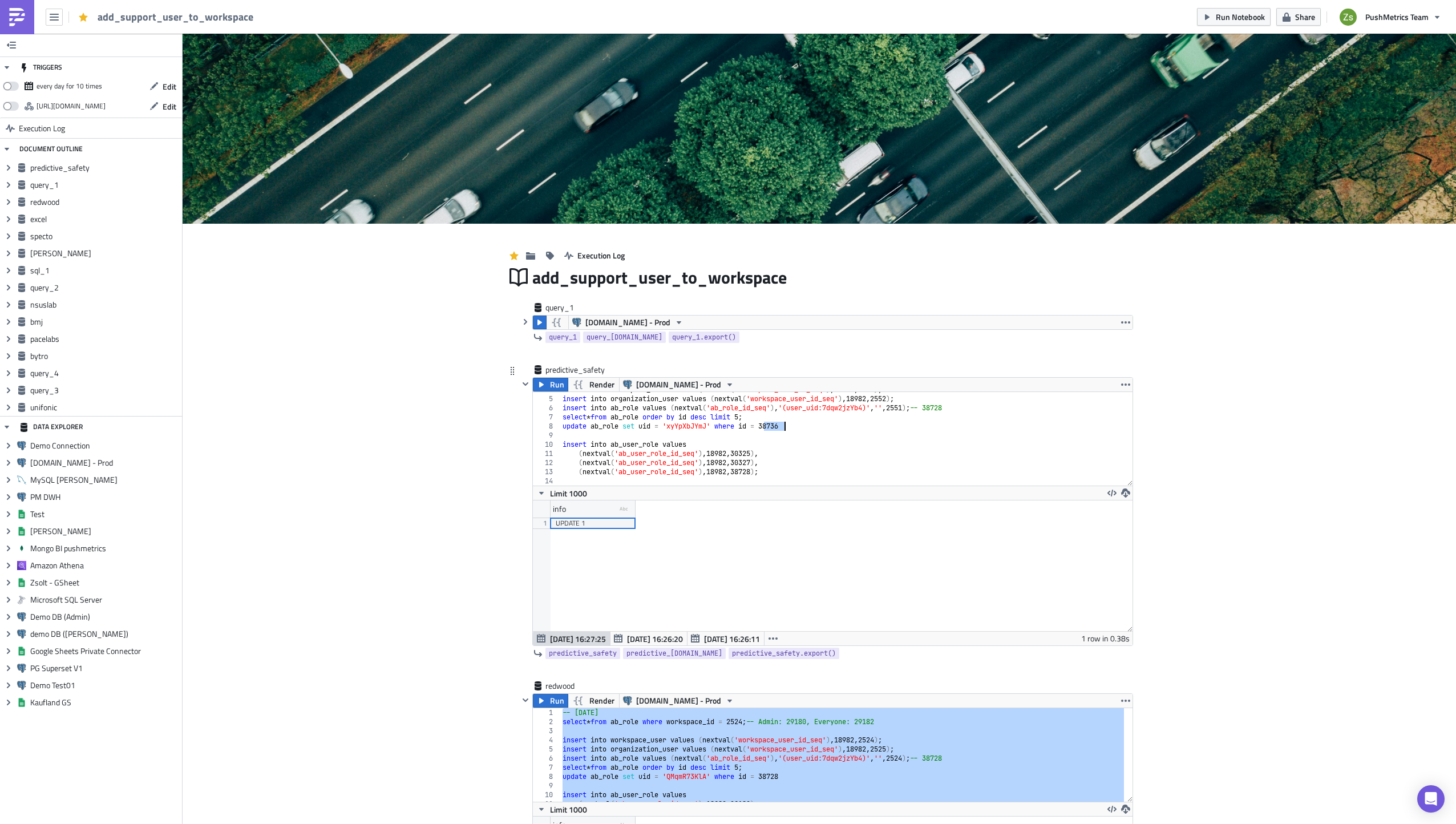
click at [751, 473] on div "insert into workspace_user values ( nextval ( 'workspace_user_id_seq' ) , 18982…" at bounding box center [842, 441] width 564 height 112
paste textarea "36"
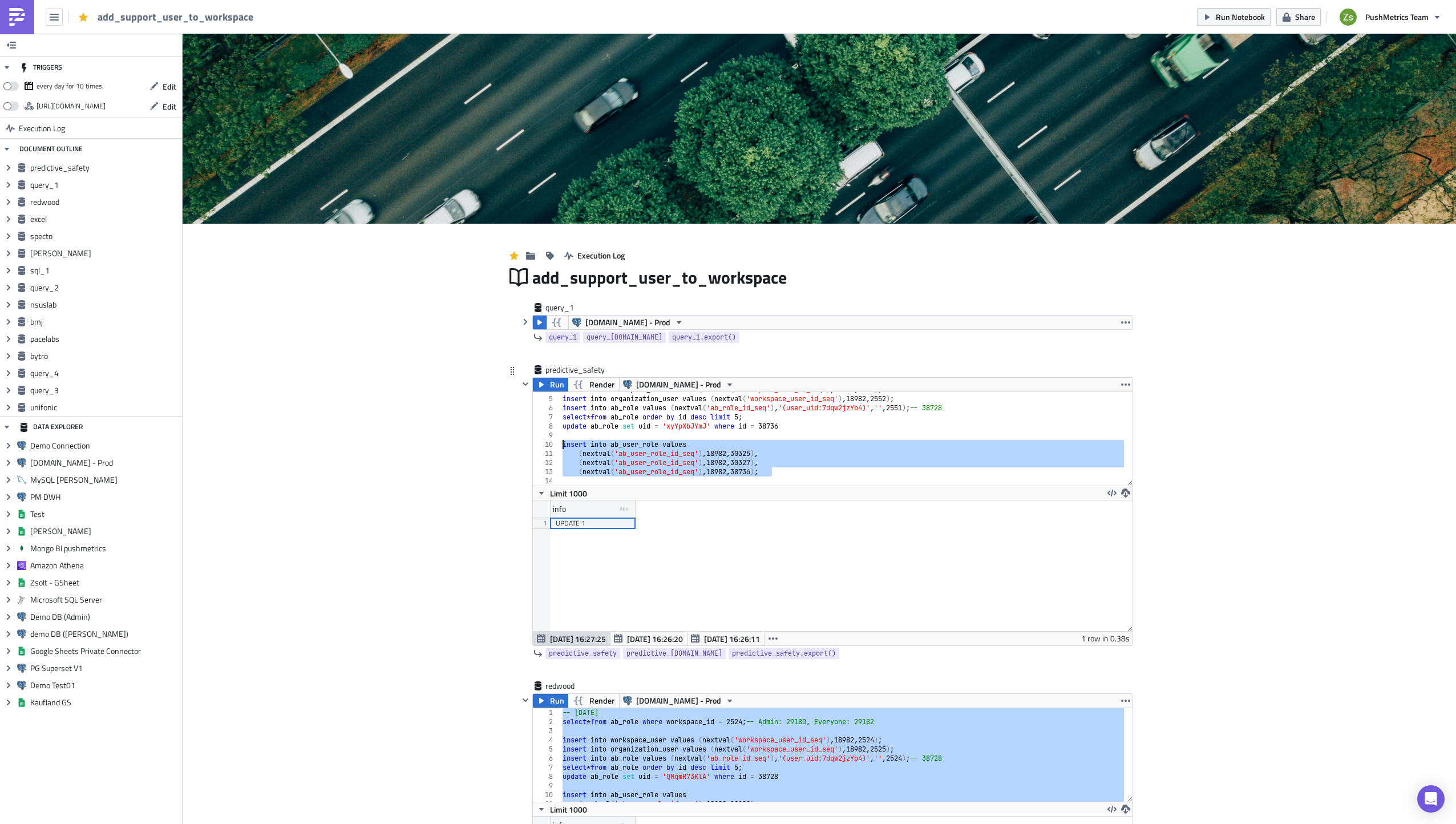
drag, startPoint x: 782, startPoint y: 470, endPoint x: 552, endPoint y: 442, distance: 231.7
click at [552, 442] on div "(nextval('ab_user_role_id_seq'), 18982, 38736); 4 5 6 7 8 9 10 11 12 13 14 inse…" at bounding box center [832, 439] width 600 height 93
type textarea "insert into ab_user_role values (nextval('ab_user_role_id_seq'), 18982, 30325),"
click at [542, 388] on button "Run" at bounding box center [550, 385] width 36 height 14
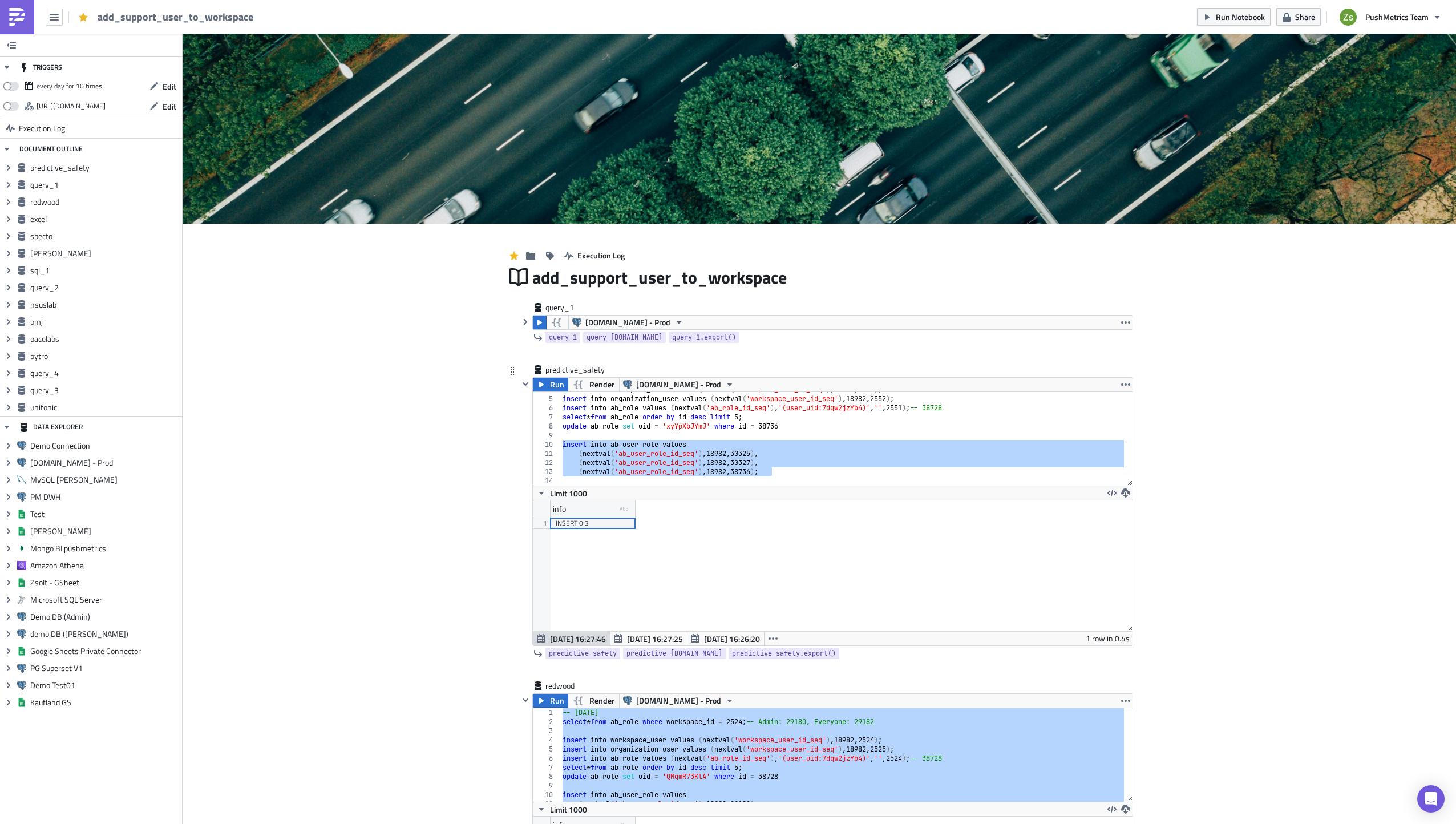
click at [778, 439] on div "insert into workspace_user values ( nextval ( 'workspace_user_id_seq' ) , 18982…" at bounding box center [842, 441] width 564 height 112
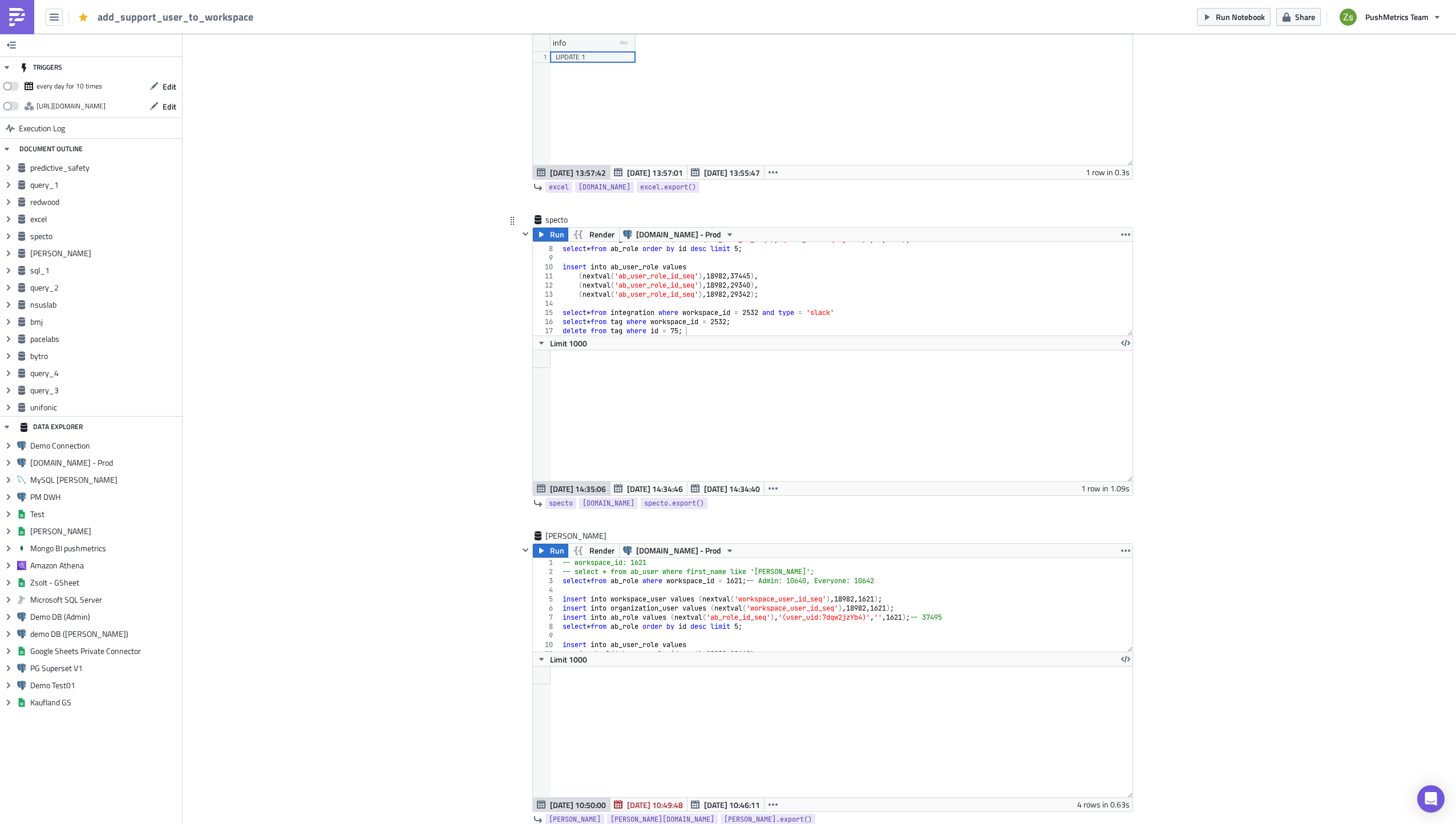
scroll to position [1198, 0]
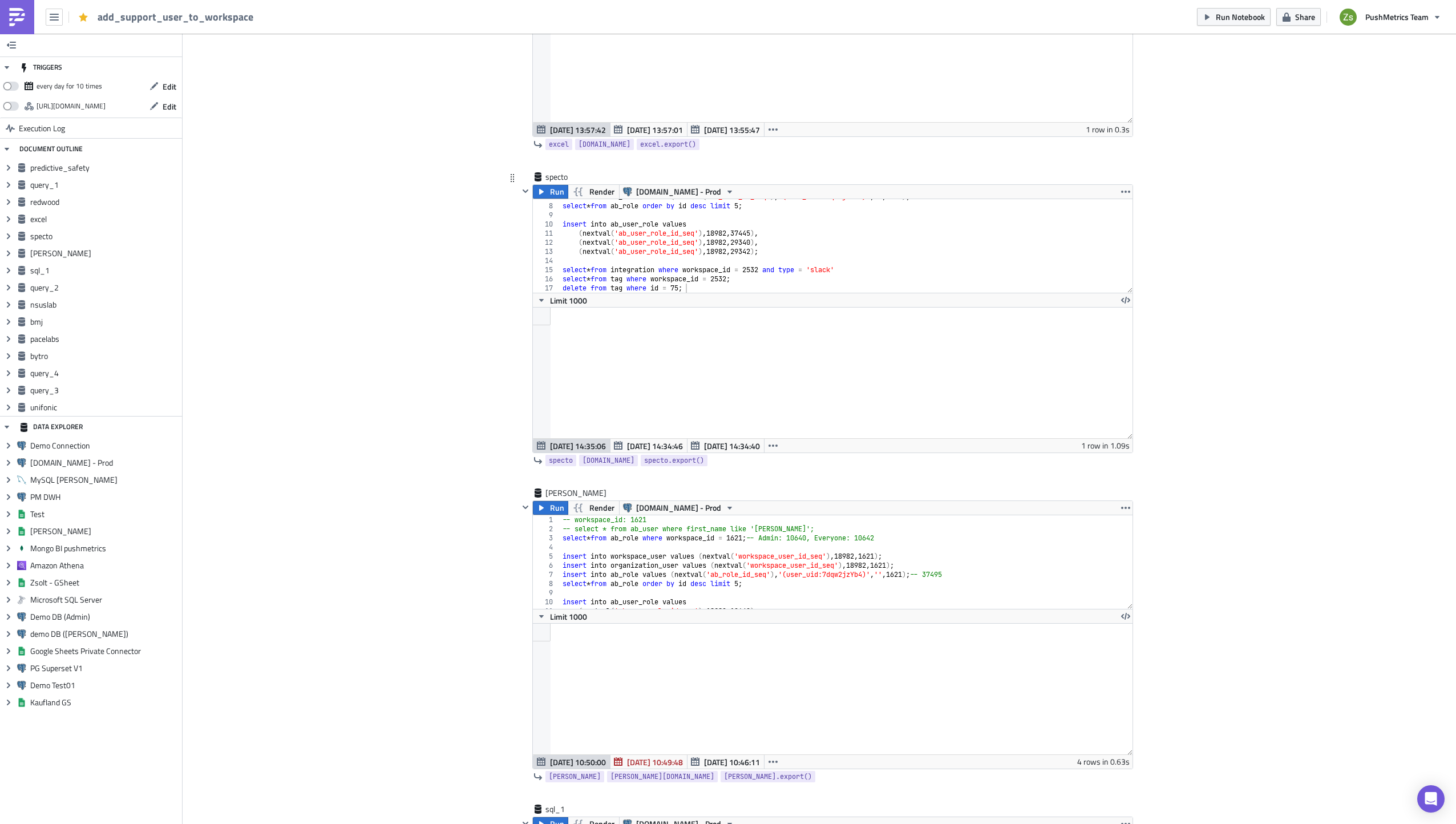
click at [727, 280] on div "insert into ab_role values ( nextval ( 'ab_role_id_seq' ) , '(user_uid:7dqw2jzY…" at bounding box center [842, 248] width 564 height 112
click at [742, 286] on div "insert into ab_role values ( nextval ( 'ab_role_id_seq' ) , '(user_uid:7dqw2jzY…" at bounding box center [842, 248] width 564 height 112
type textarea "delete from tag where id = 75;"
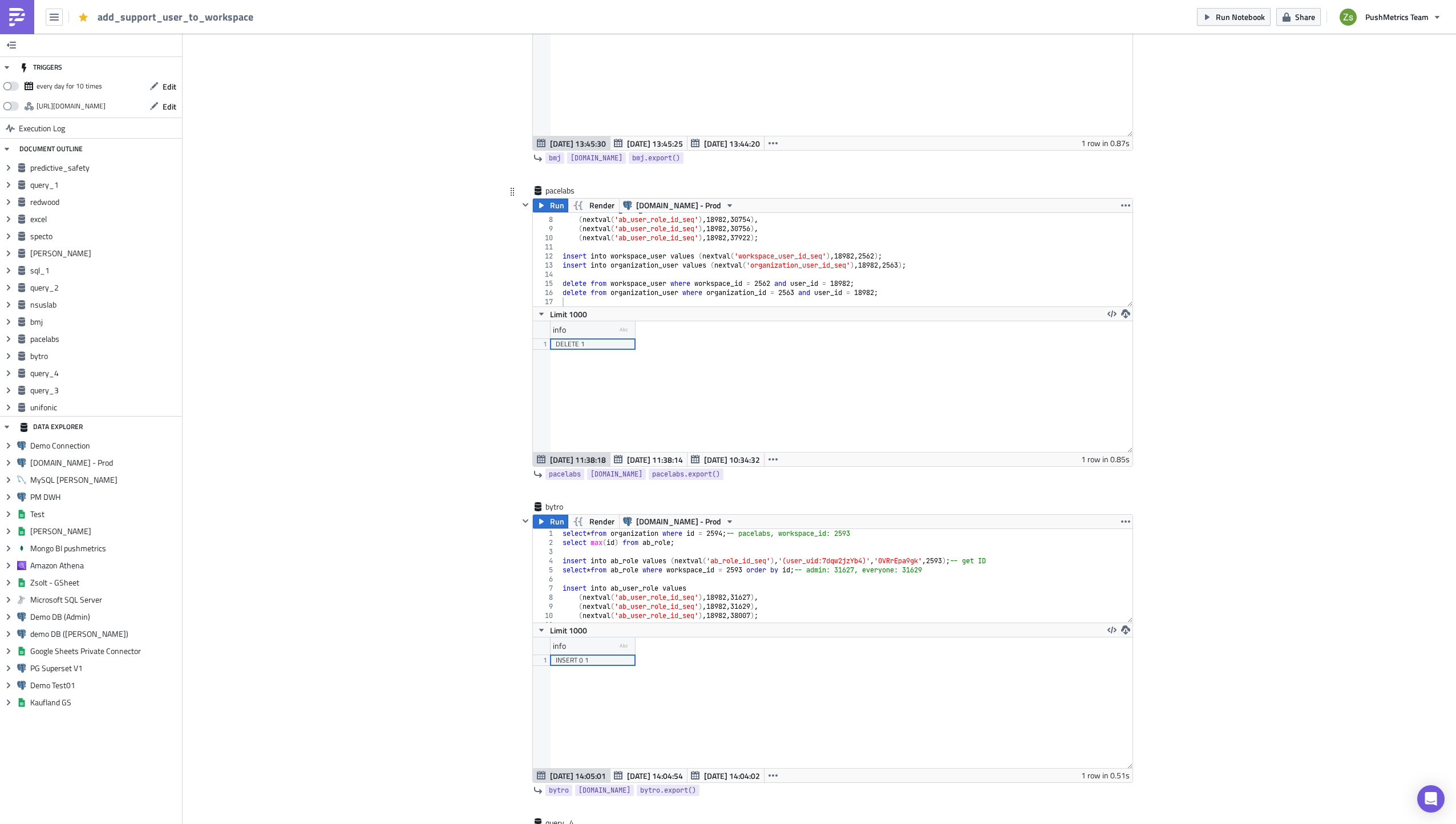
scroll to position [61, 0]
click at [700, 286] on div "insert into ab_user_role values ( nextval ( 'ab_user_role_id_seq' ) , 18982 , 3…" at bounding box center [842, 261] width 564 height 112
type textarea "delete from workspace_user where workspace_id = 2562 and user_id = 18982; delet…"
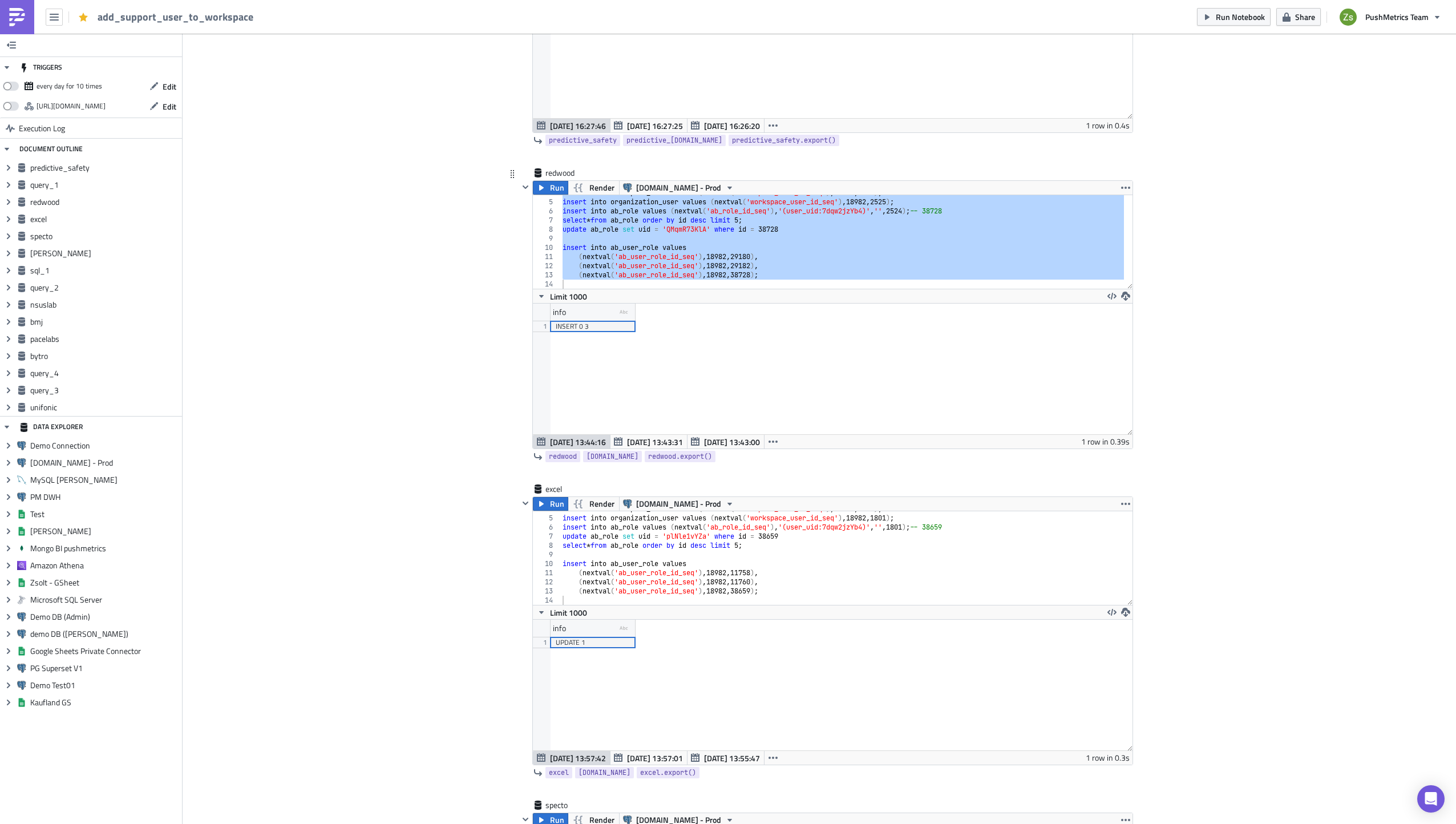
scroll to position [570, 0]
click at [779, 273] on div "insert into workspace_user values ( nextval ( 'workspace_user_id_seq' ) , 18982…" at bounding box center [842, 241] width 564 height 93
type textarea "(nextval('ab_user_role_id_seq'), 18982, 38728);"
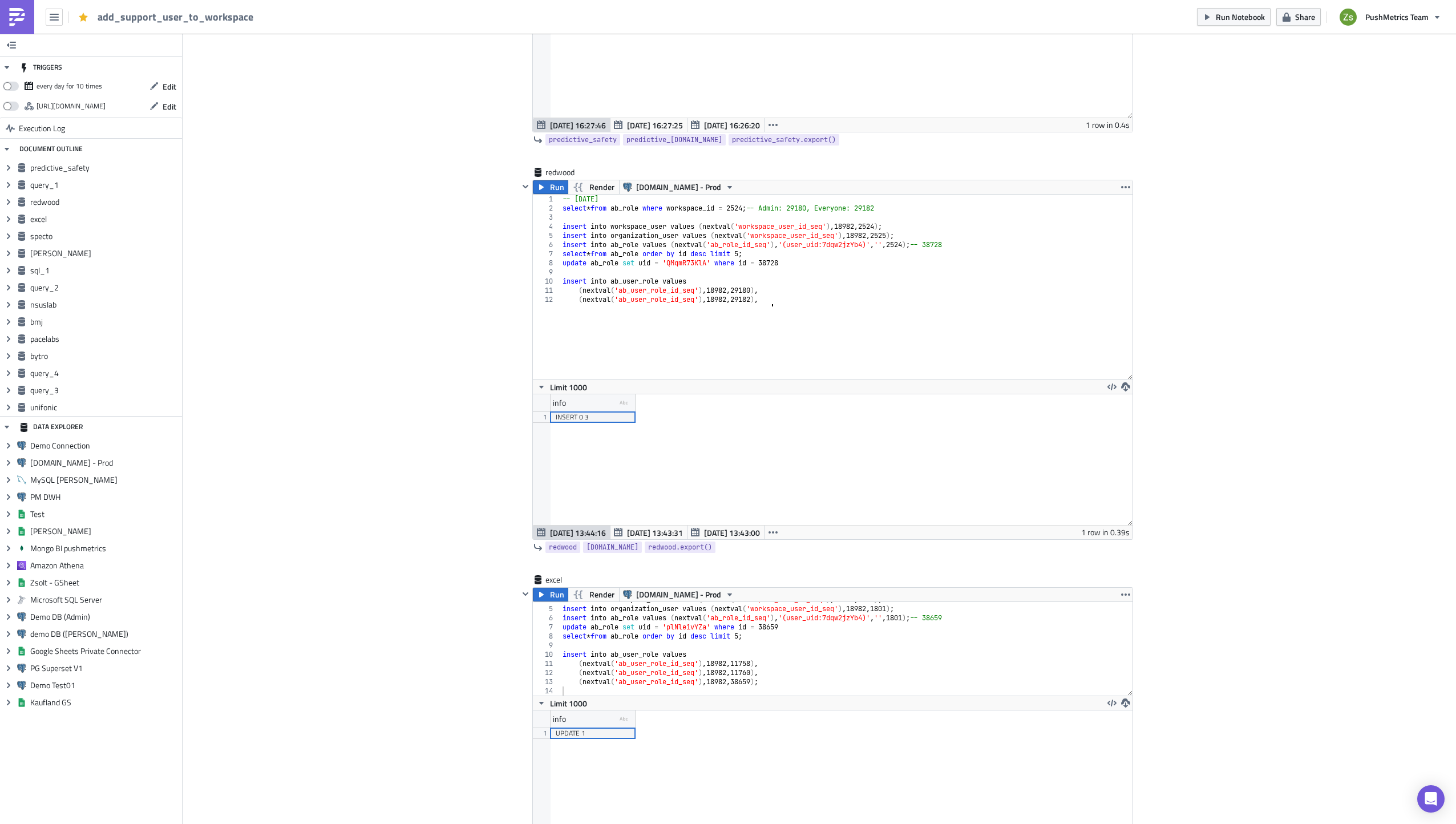
scroll to position [0, 0]
drag, startPoint x: 1127, startPoint y: 288, endPoint x: 1143, endPoint y: 533, distance: 245.5
click at [819, 327] on div "-- [DATE] select * from ab_role where workspace_id = 2524 ; -- Admin: 29180, Ev…" at bounding box center [842, 287] width 564 height 185
type textarea "-- remove support user"
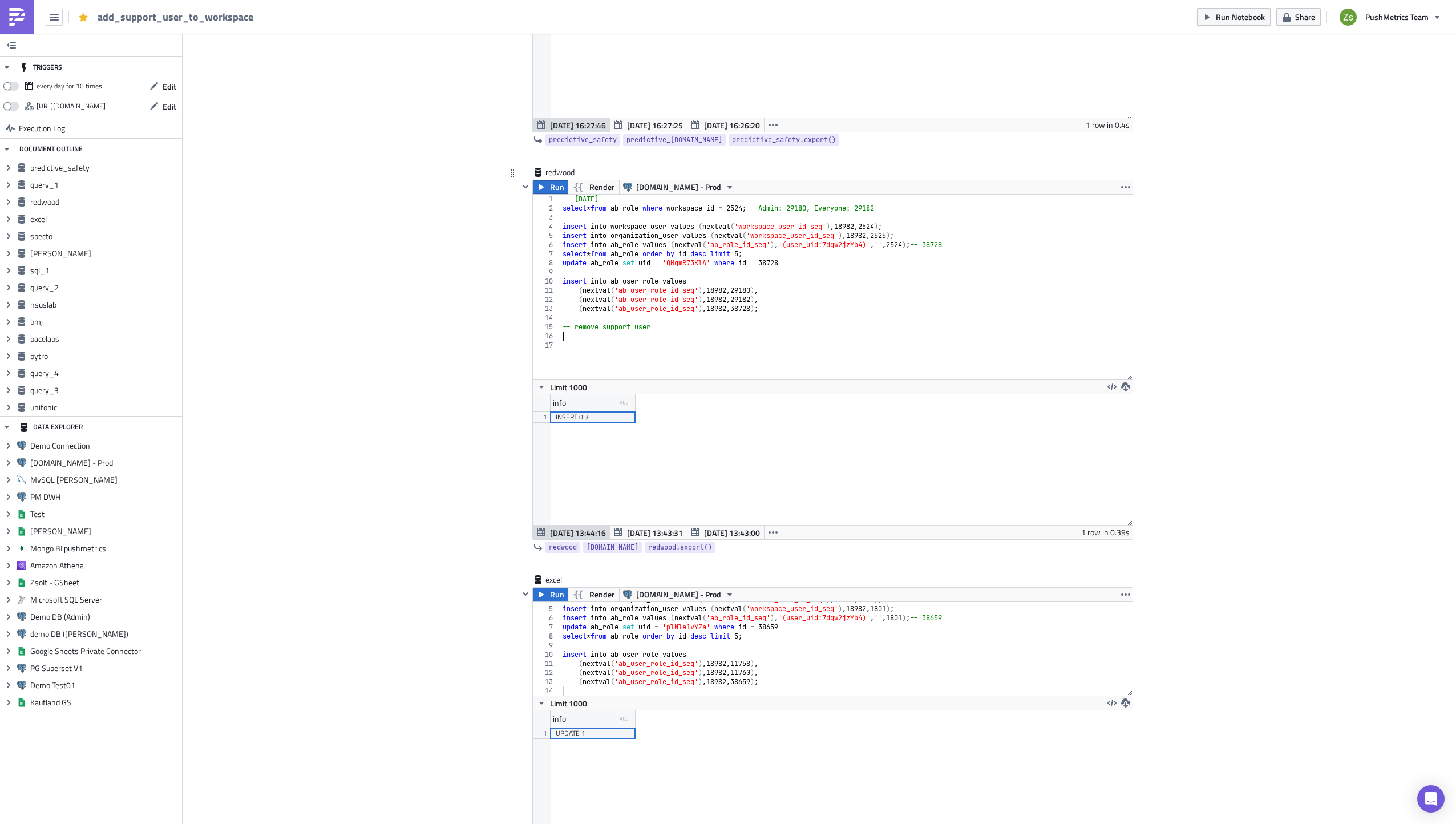
paste textarea "delete from organization_user where organization_id = 2563 and user_id = 18982;"
click at [880, 224] on div "-- [DATE] select * from ab_role where workspace_id = 2524 ; -- Admin: 29180, Ev…" at bounding box center [846, 296] width 573 height 203
click at [764, 334] on div "-- [DATE] select * from ab_role where workspace_id = 2524 ; -- Admin: 29180, Ev…" at bounding box center [846, 296] width 573 height 203
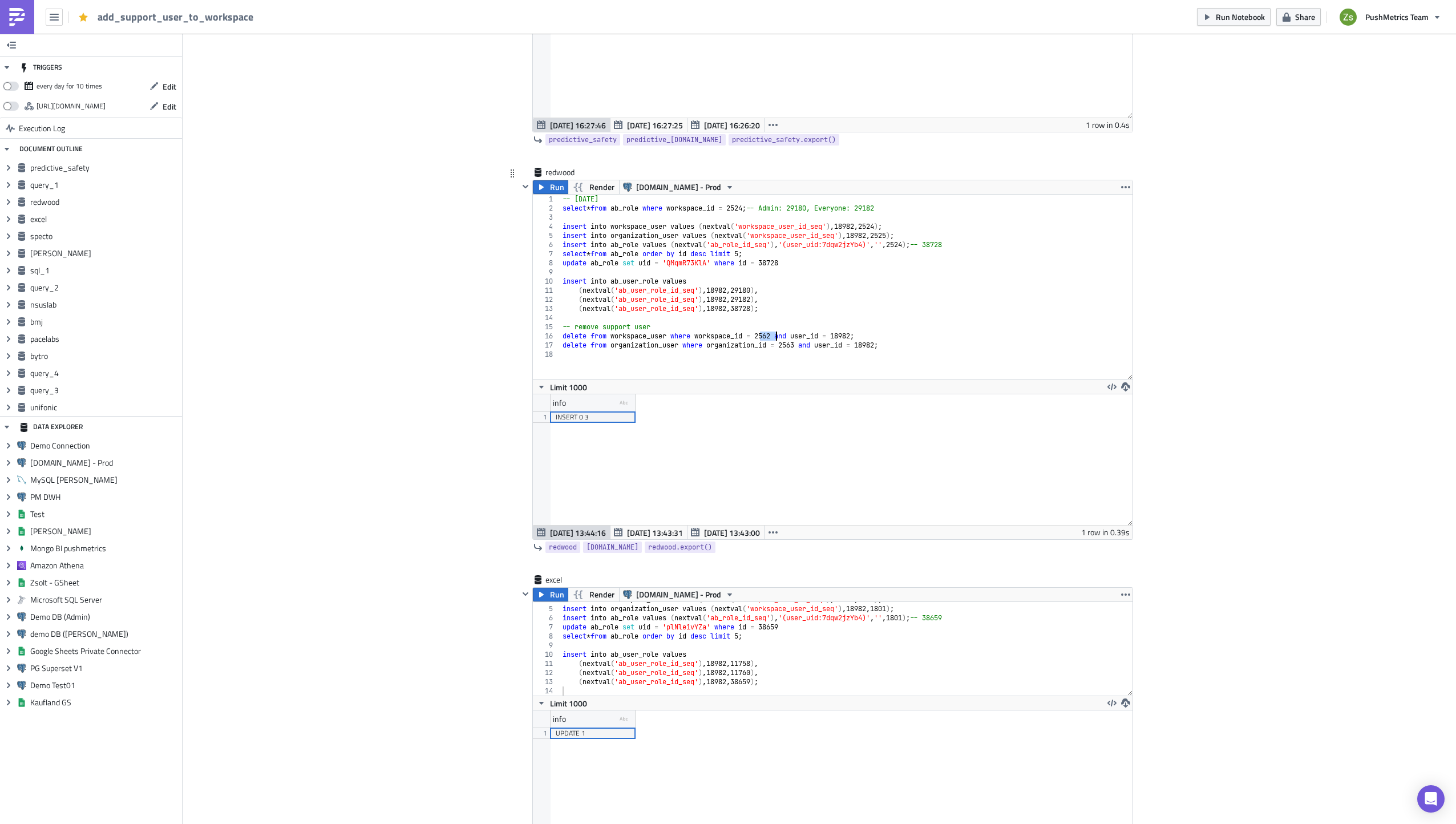
paste textarea "24"
click at [790, 346] on div "-- [DATE] select * from ab_role where workspace_id = 2524 ; -- Admin: 29180, Ev…" at bounding box center [846, 296] width 573 height 203
paste textarea "24"
click at [897, 235] on div "-- [DATE] select * from ab_role where workspace_id = 2524 ; -- Admin: 29180, Ev…" at bounding box center [846, 296] width 573 height 203
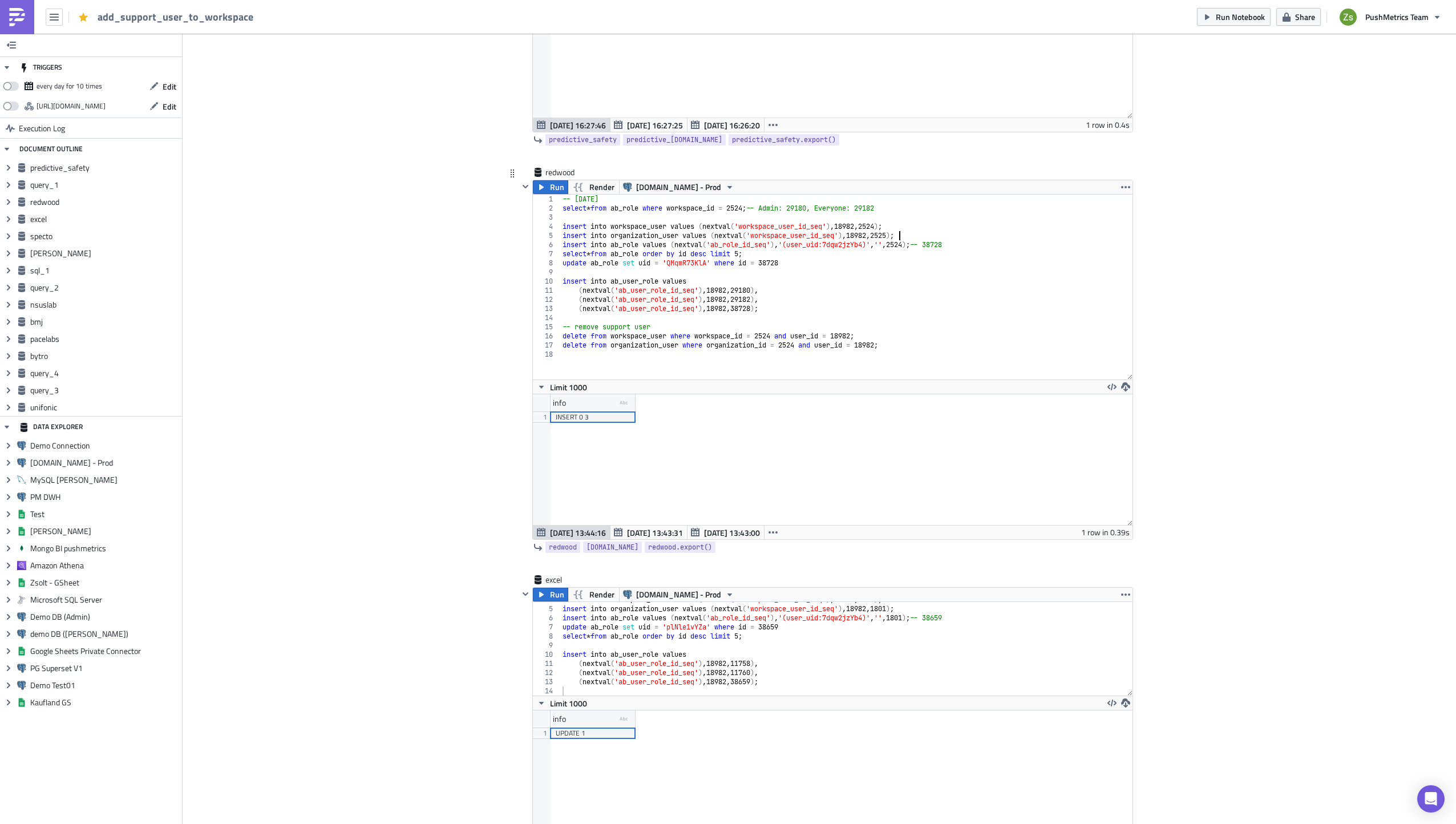
click at [897, 235] on div "-- [DATE] select * from ab_role where workspace_id = 2524 ; -- Admin: 29180, Ev…" at bounding box center [846, 296] width 573 height 203
click at [789, 348] on div "-- [DATE] select * from ab_role where workspace_id = 2524 ; -- Admin: 29180, Ev…" at bounding box center [846, 296] width 573 height 203
paste textarea "5"
click at [855, 340] on div "-- [DATE] select * from ab_role where workspace_id = 2524 ; -- Admin: 29180, Ev…" at bounding box center [846, 296] width 573 height 203
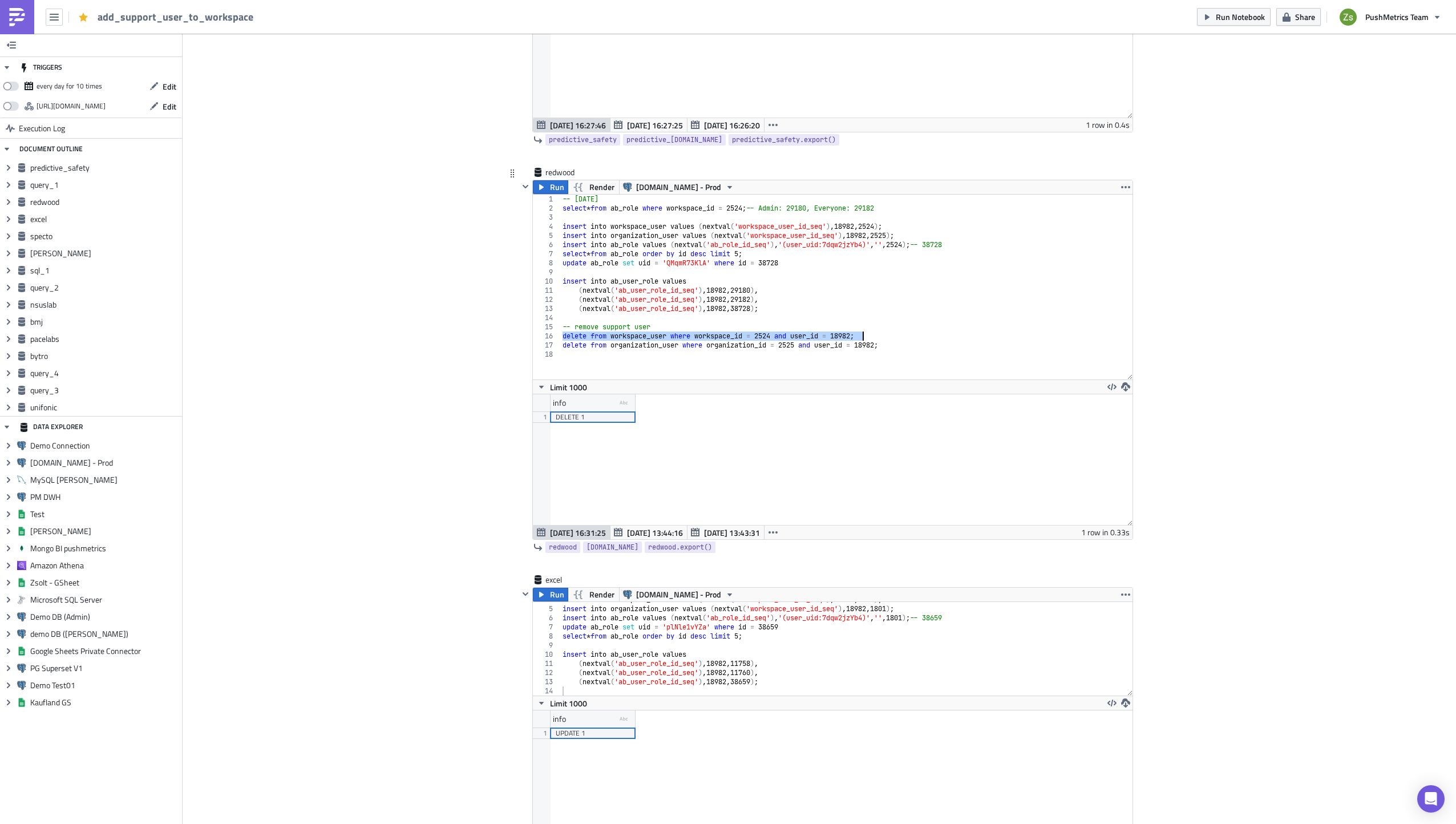
scroll to position [131, 599]
click at [859, 350] on div "-- [DATE] select * from ab_role where workspace_id = 2524 ; -- Admin: 29180, Ev…" at bounding box center [846, 296] width 573 height 203
type textarea "delete from organization_user where organization_id = 2525 and user_id = 18982;"
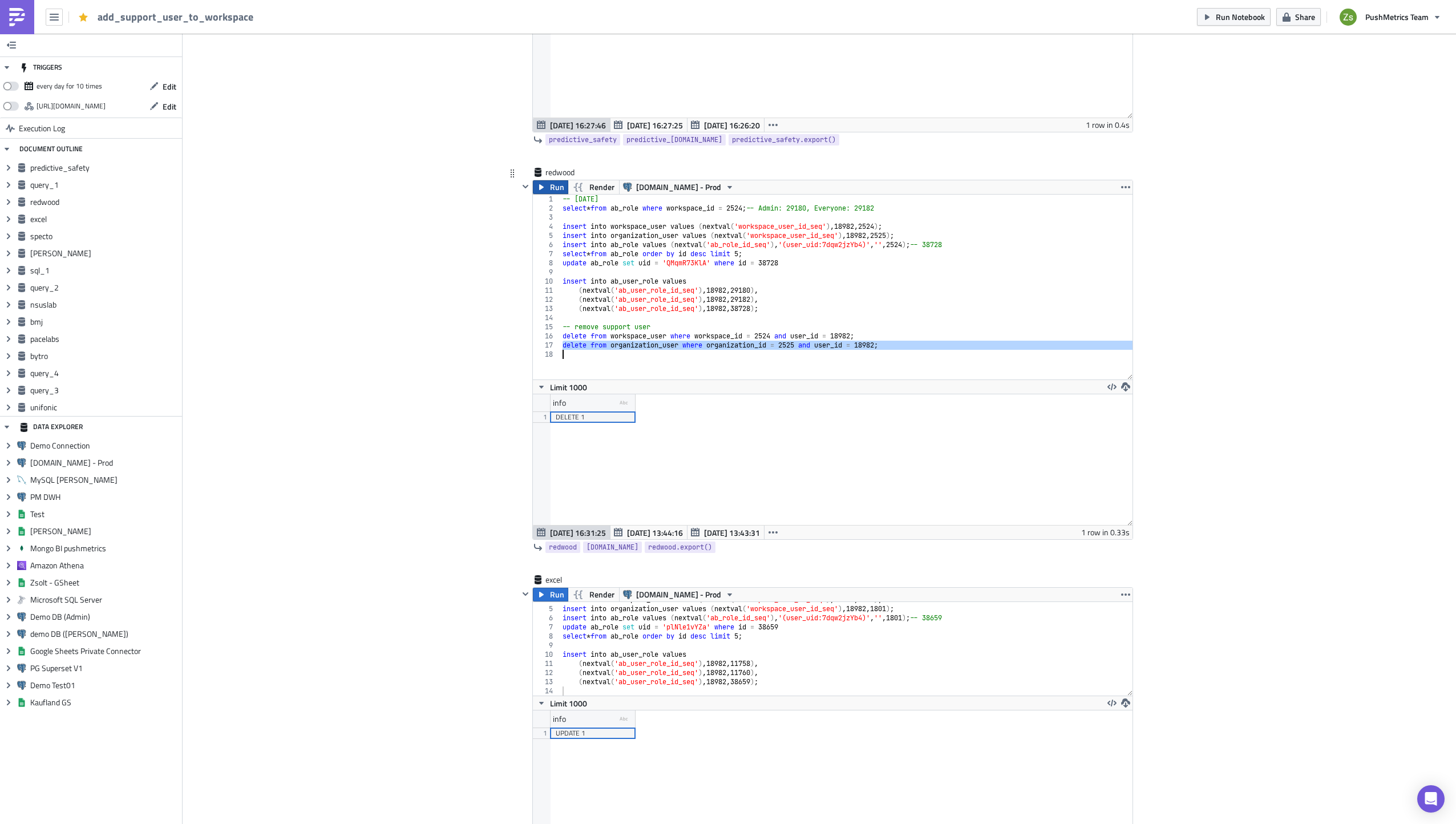
click at [539, 186] on icon "button" at bounding box center [542, 187] width 4 height 6
